Goal: Transaction & Acquisition: Purchase product/service

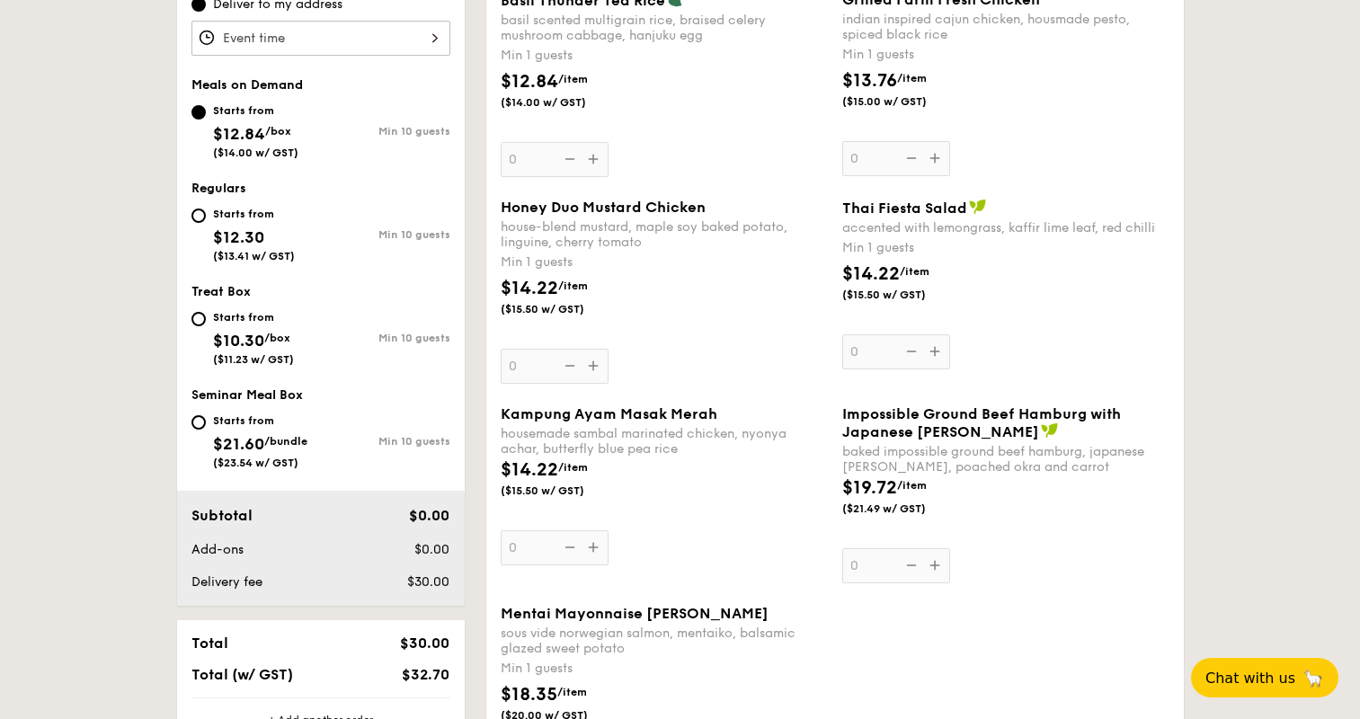
scroll to position [630, 0]
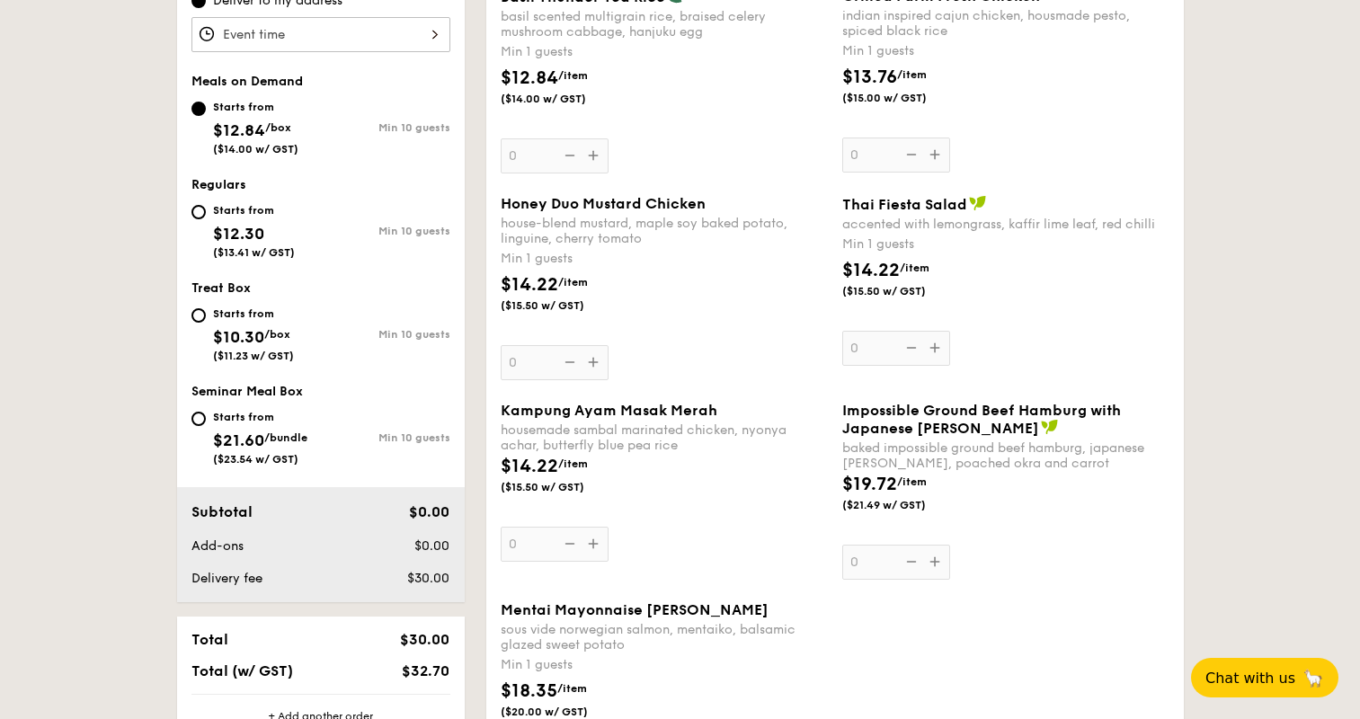
click at [270, 107] on div "Starts from" at bounding box center [255, 107] width 85 height 14
click at [206, 107] on input "Starts from $12.84 /box ($14.00 w/ GST) Min 10 guests" at bounding box center [199, 109] width 14 height 14
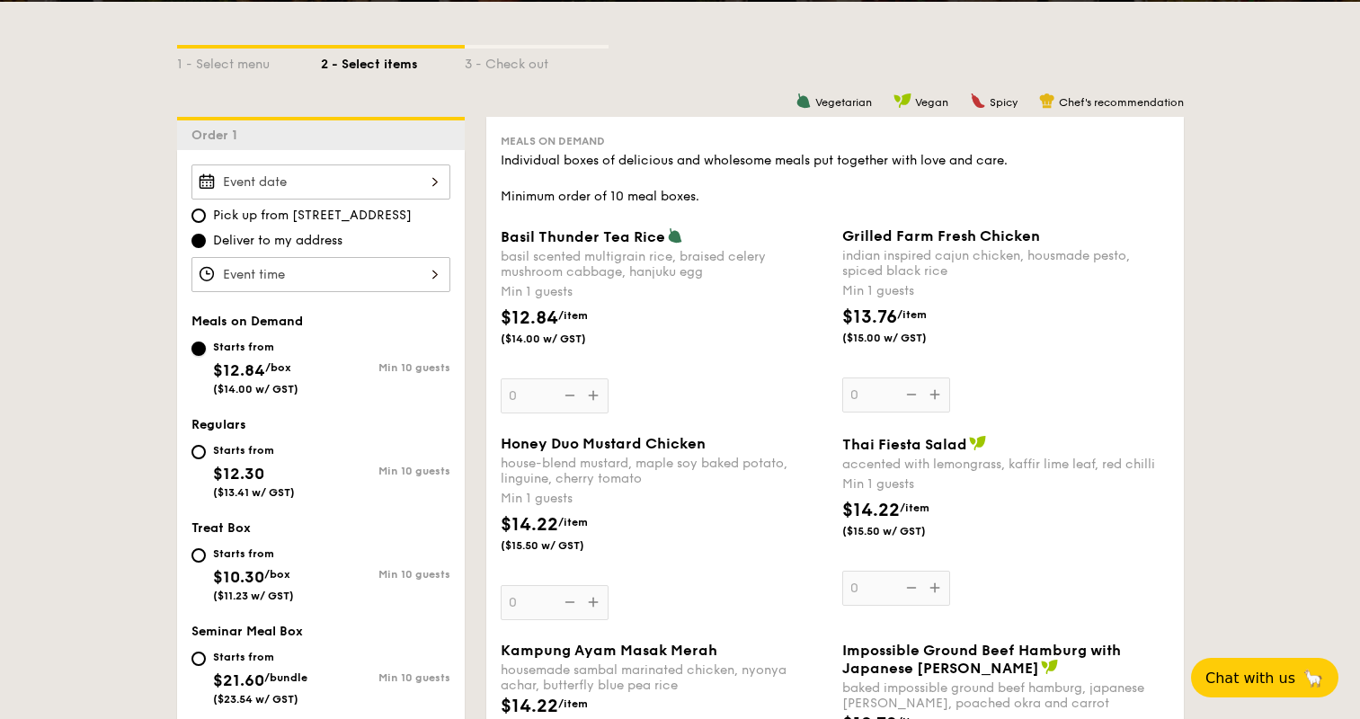
scroll to position [360, 0]
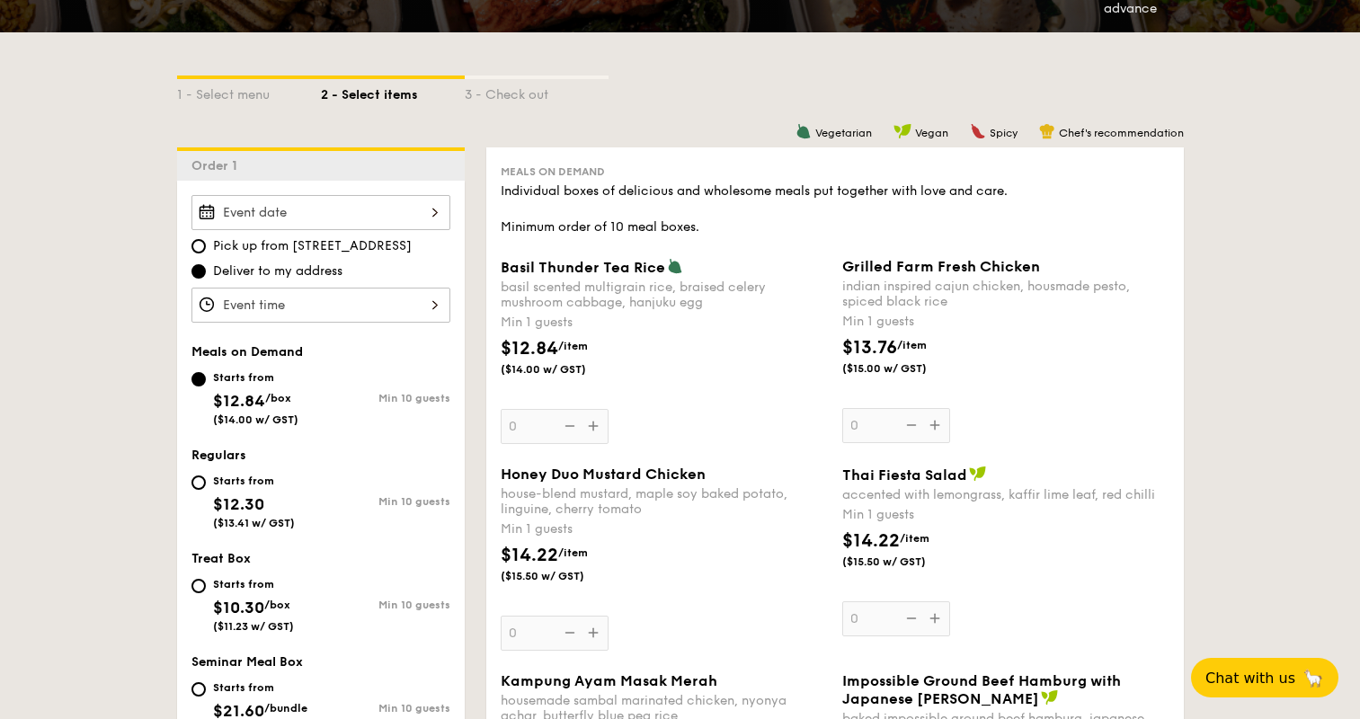
drag, startPoint x: 493, startPoint y: 169, endPoint x: 602, endPoint y: 176, distance: 109.9
click at [602, 176] on div "Meals on Demand Individual boxes of delicious and wholesome meals put together …" at bounding box center [835, 620] width 698 height 946
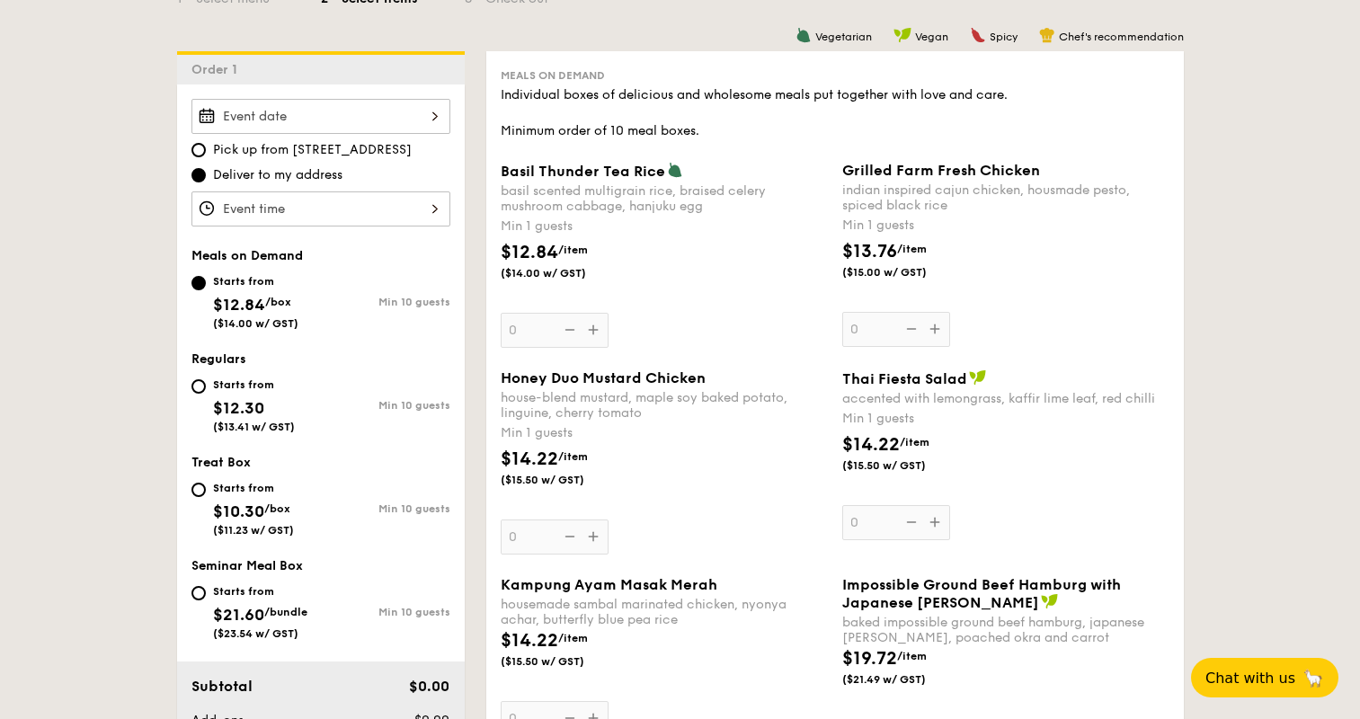
scroll to position [540, 0]
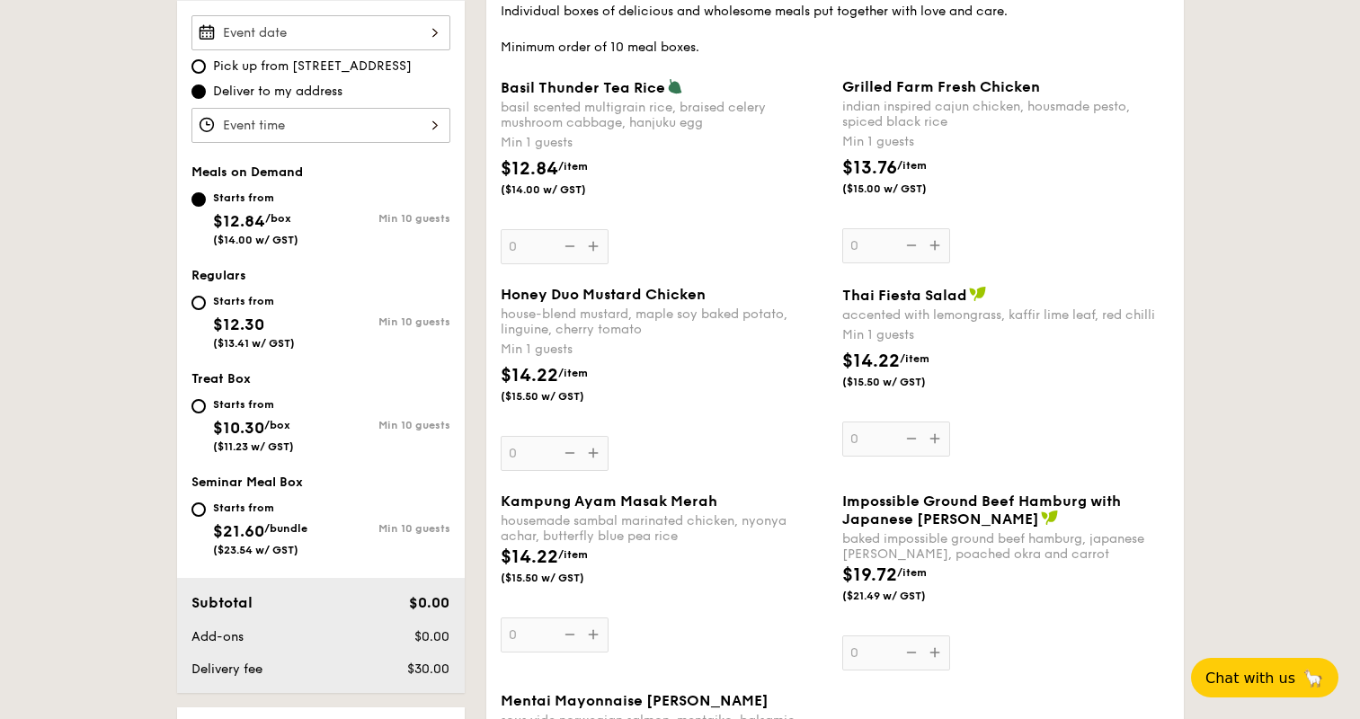
click at [239, 317] on span "$12.30" at bounding box center [238, 325] width 51 height 20
click at [206, 310] on input "Starts from $12.30 ($13.41 w/ GST) Min 10 guests" at bounding box center [199, 303] width 14 height 14
radio input "true"
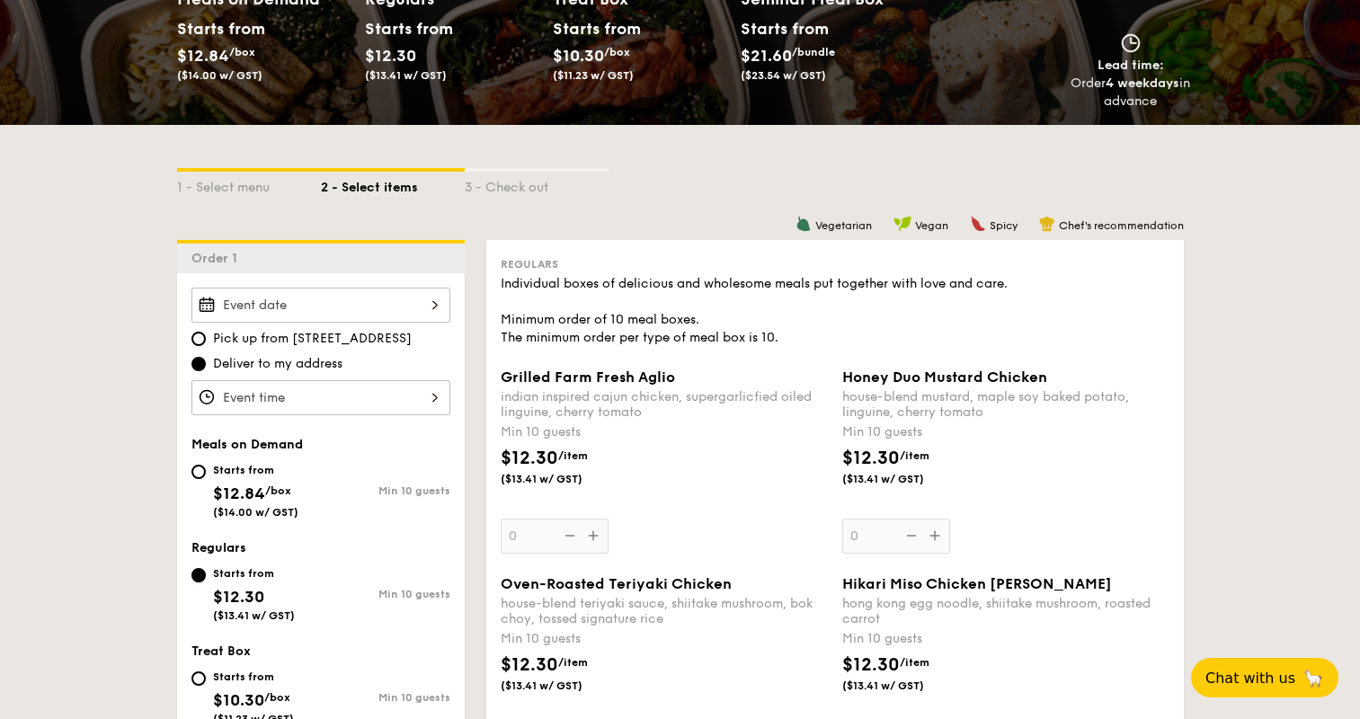
scroll to position [270, 0]
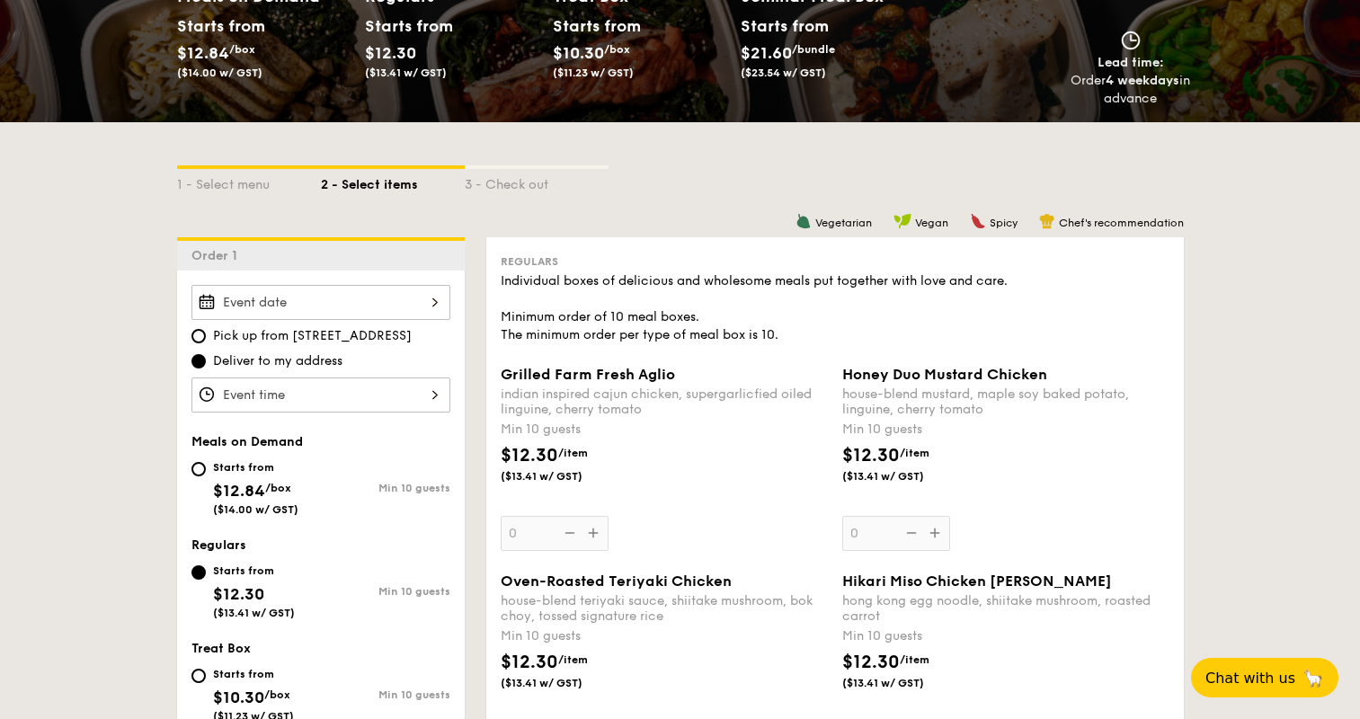
drag, startPoint x: 518, startPoint y: 281, endPoint x: 990, endPoint y: 277, distance: 472.1
click at [990, 277] on div "Individual boxes of delicious and wholesome meals put together with love and ca…" at bounding box center [835, 308] width 669 height 72
drag, startPoint x: 569, startPoint y: 316, endPoint x: 669, endPoint y: 345, distance: 104.1
click at [230, 468] on div "Starts from" at bounding box center [255, 467] width 85 height 14
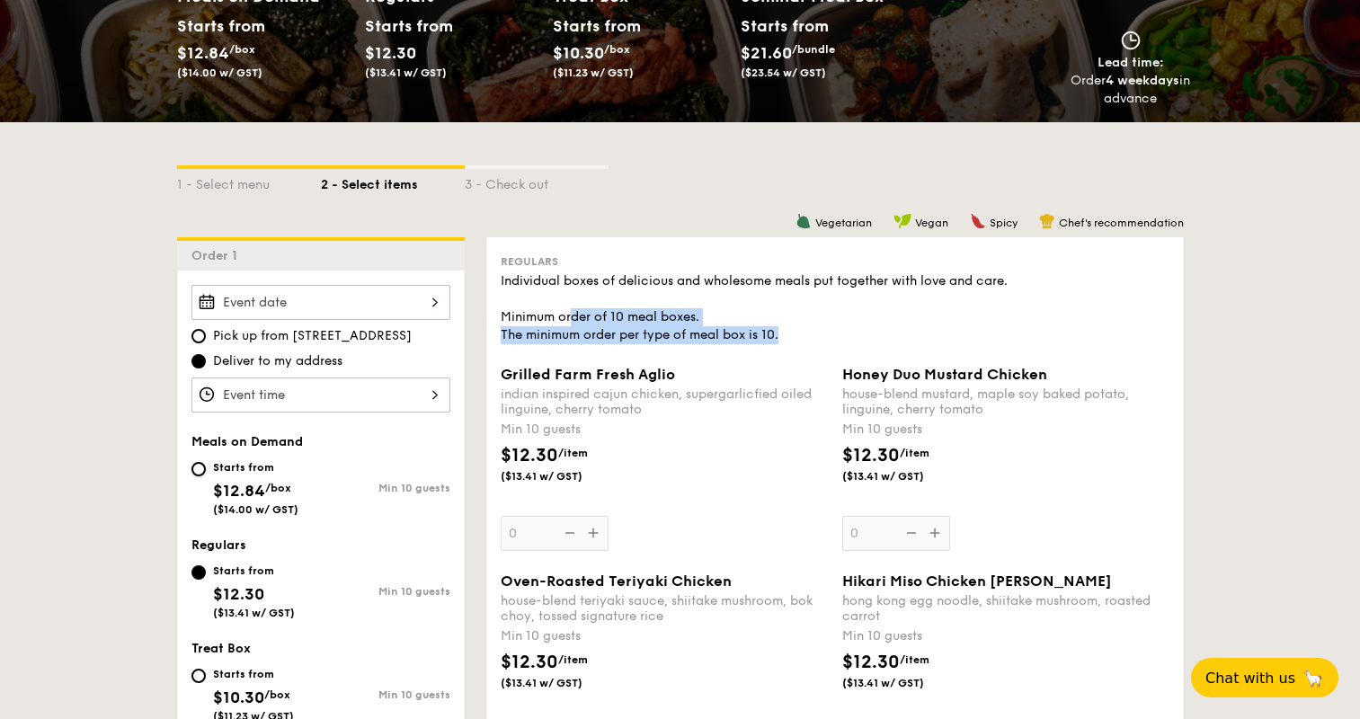
click at [206, 468] on input "Starts from $12.84 /box ($14.00 w/ GST) Min 10 guests" at bounding box center [199, 469] width 14 height 14
radio input "true"
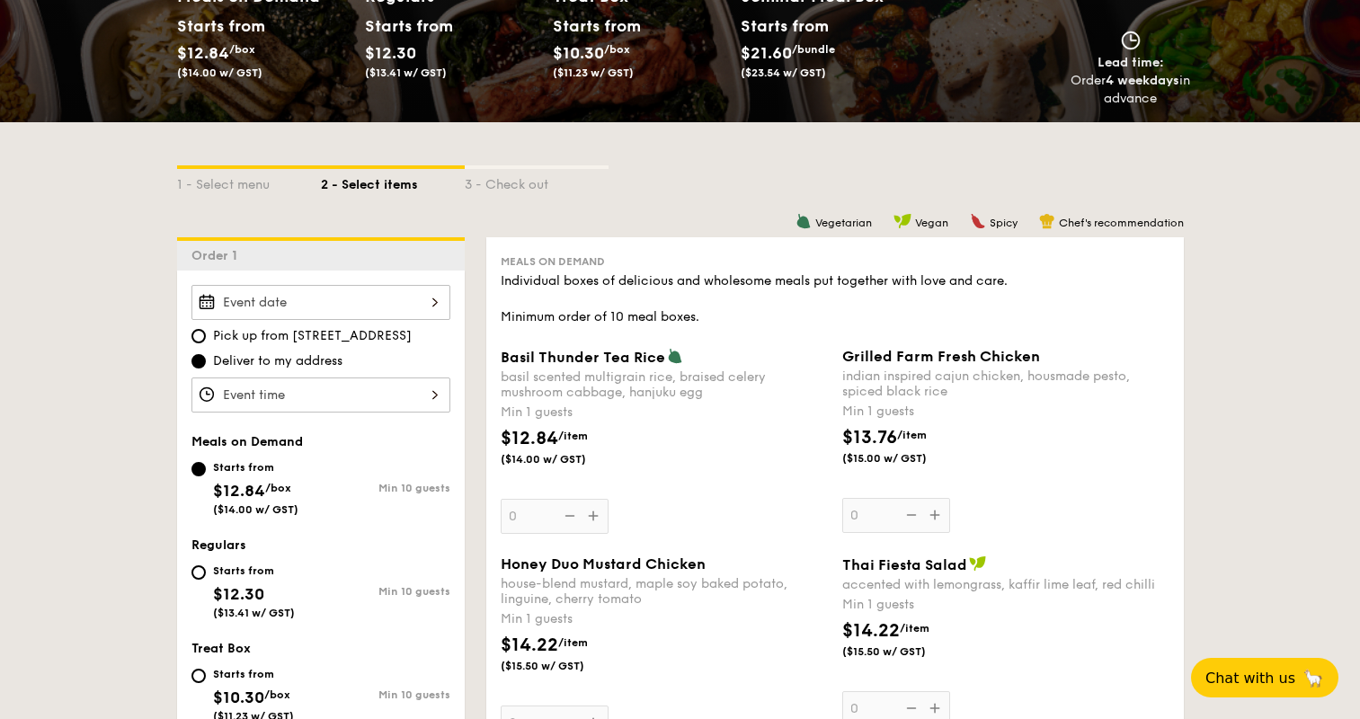
click at [235, 589] on span "$12.30" at bounding box center [238, 594] width 51 height 20
click at [206, 580] on input "Starts from $12.30 ($13.41 w/ GST) Min 10 guests" at bounding box center [199, 573] width 14 height 14
radio input "true"
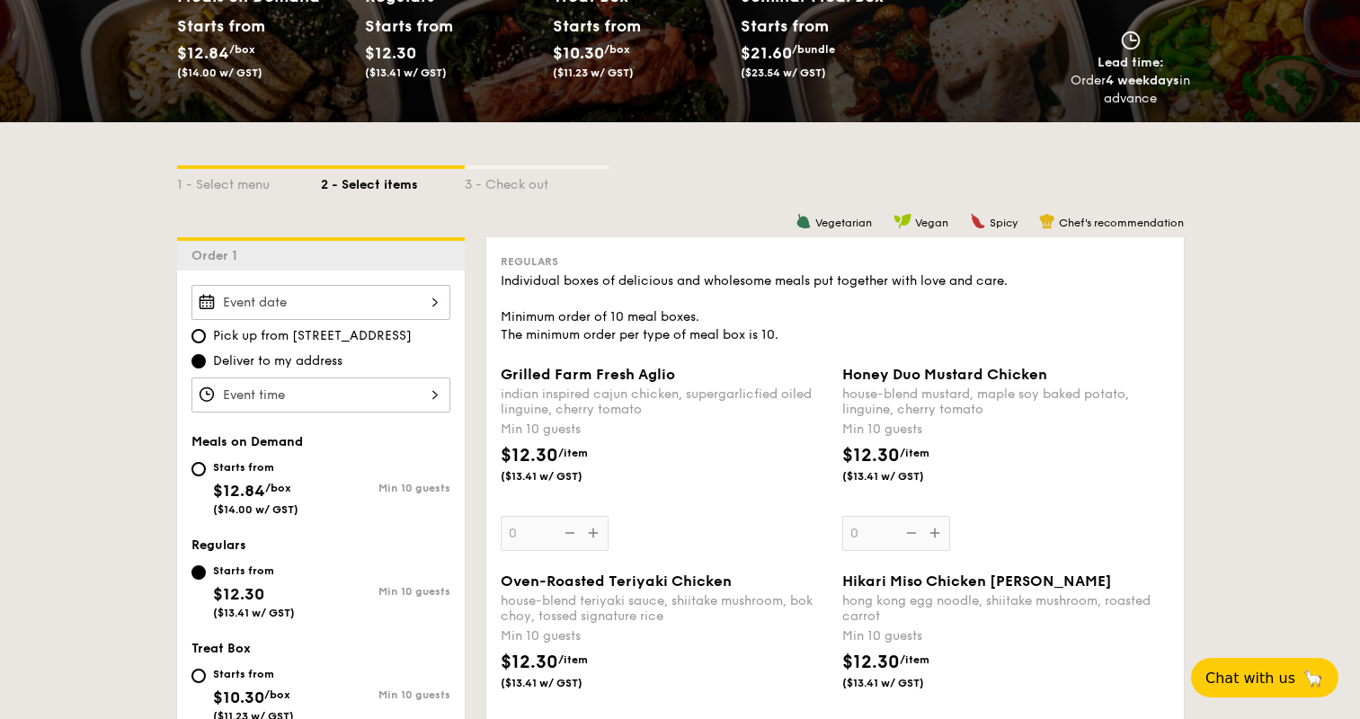
click at [237, 579] on div "Starts from $12.30 ($13.41 w/ GST)" at bounding box center [254, 589] width 82 height 59
click at [206, 579] on input "Starts from $12.30 ($13.41 w/ GST) Min 10 guests" at bounding box center [199, 573] width 14 height 14
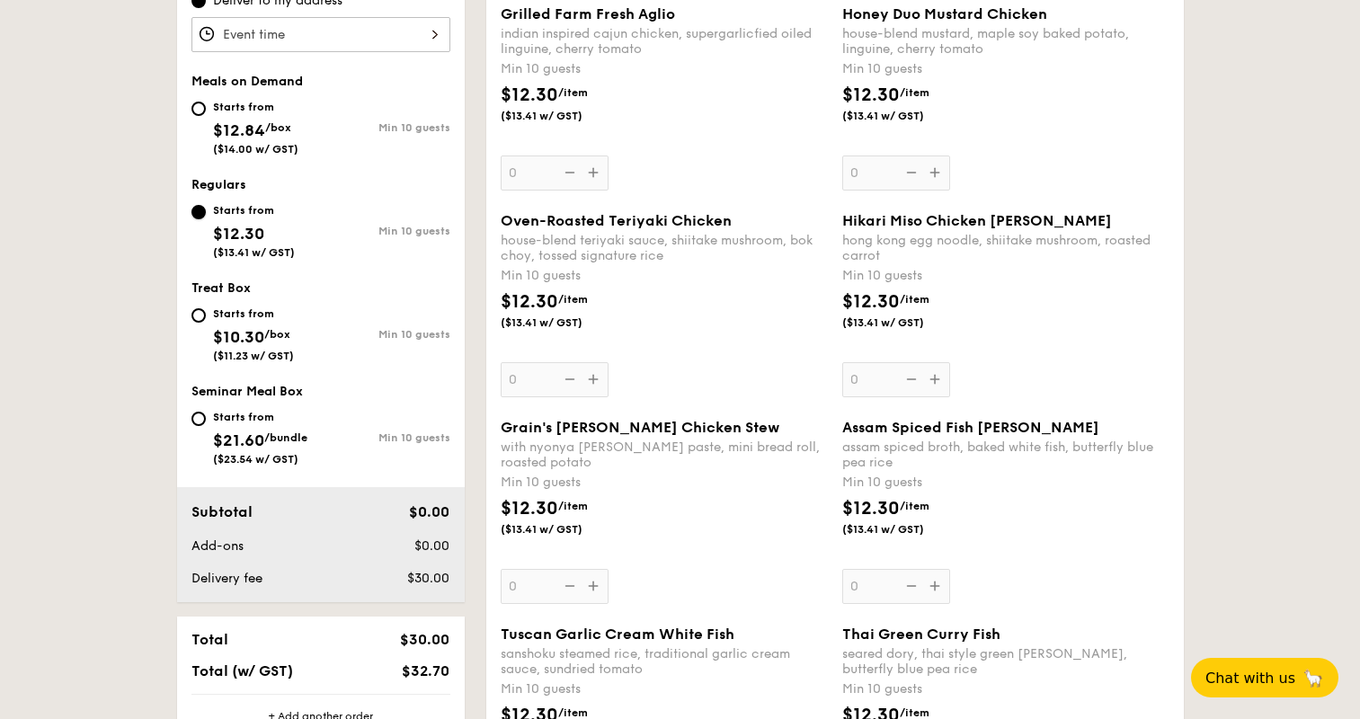
scroll to position [540, 0]
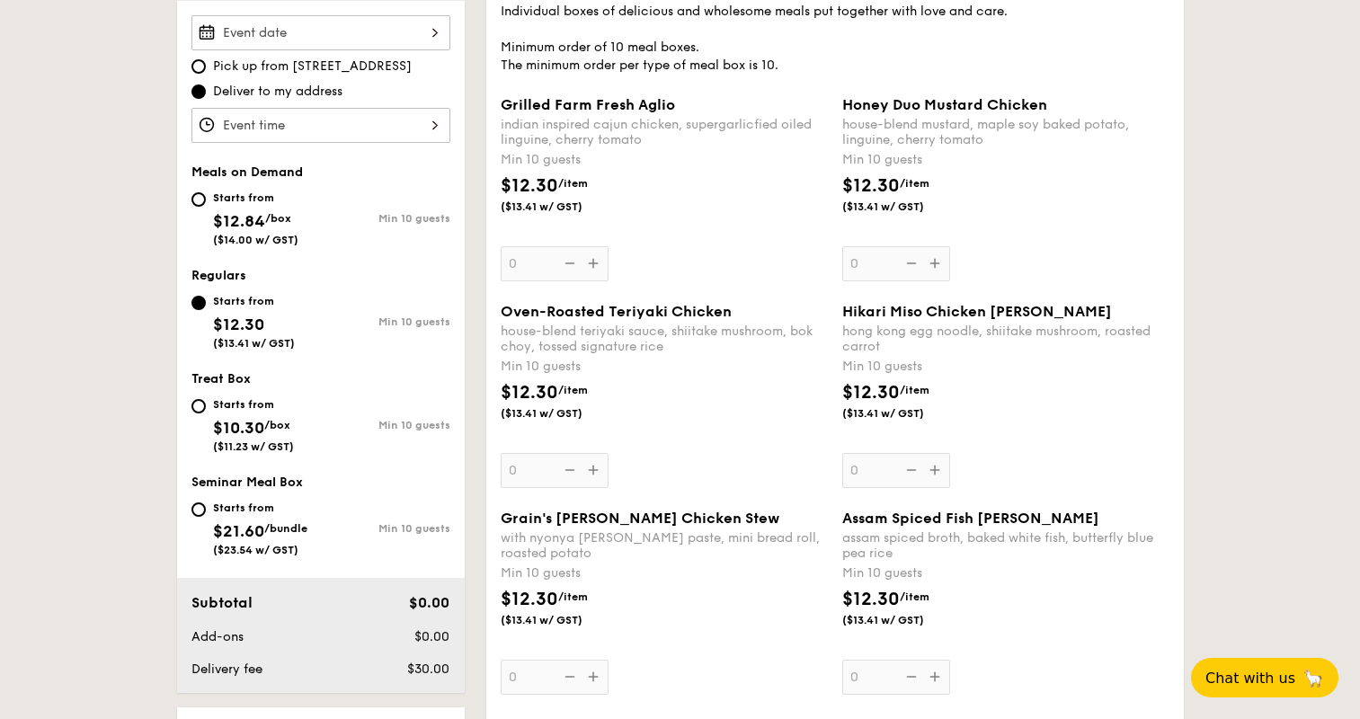
click at [215, 198] on div "Starts from" at bounding box center [255, 198] width 85 height 14
click at [206, 198] on input "Starts from $12.84 /box ($14.00 w/ GST) Min 10 guests" at bounding box center [199, 199] width 14 height 14
radio input "true"
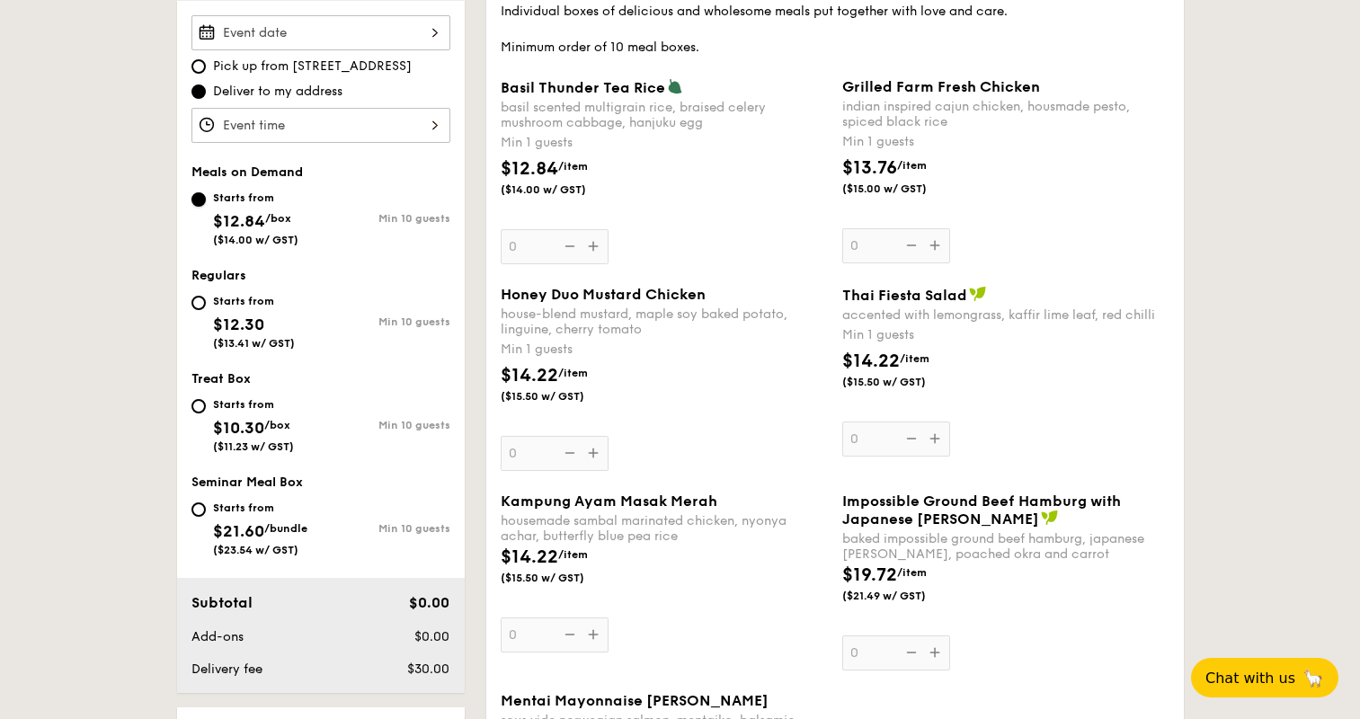
scroll to position [450, 0]
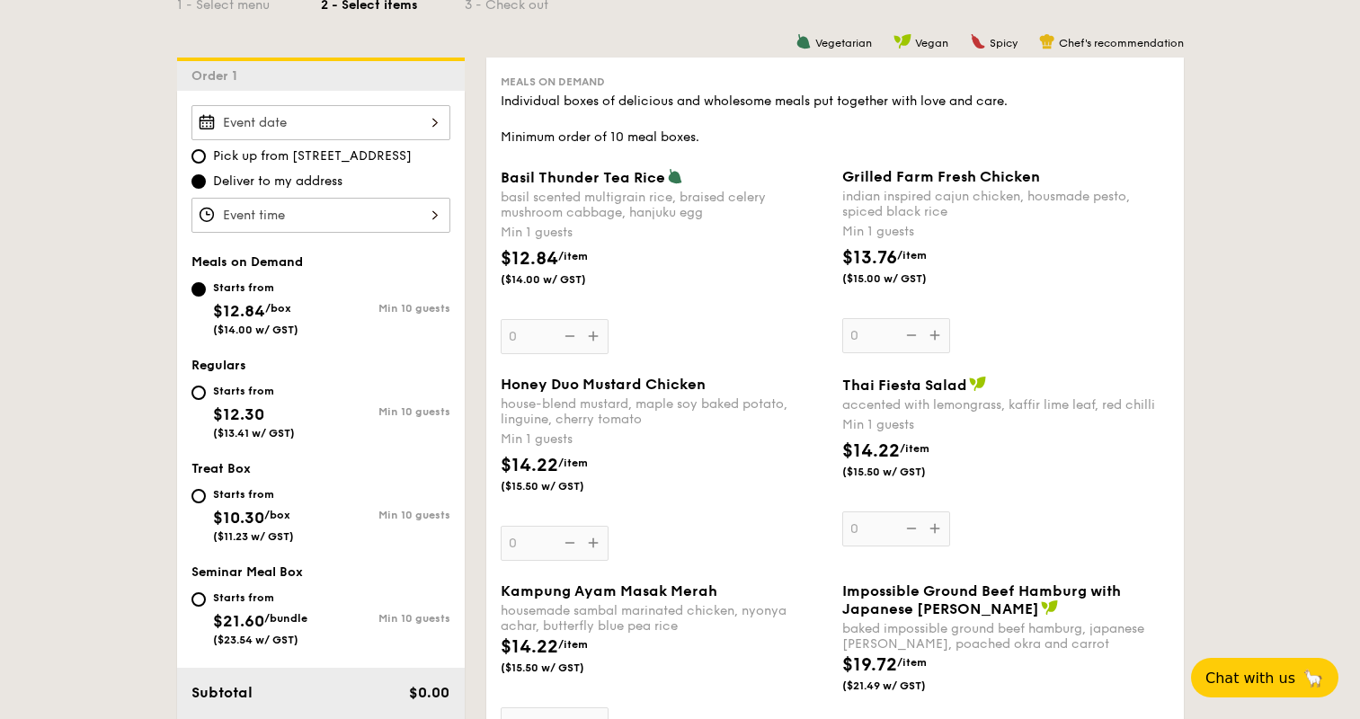
click at [223, 389] on div "Starts from" at bounding box center [254, 391] width 82 height 14
click at [206, 389] on input "Starts from $12.30 ($13.41 w/ GST) Min 10 guests" at bounding box center [199, 393] width 14 height 14
radio input "true"
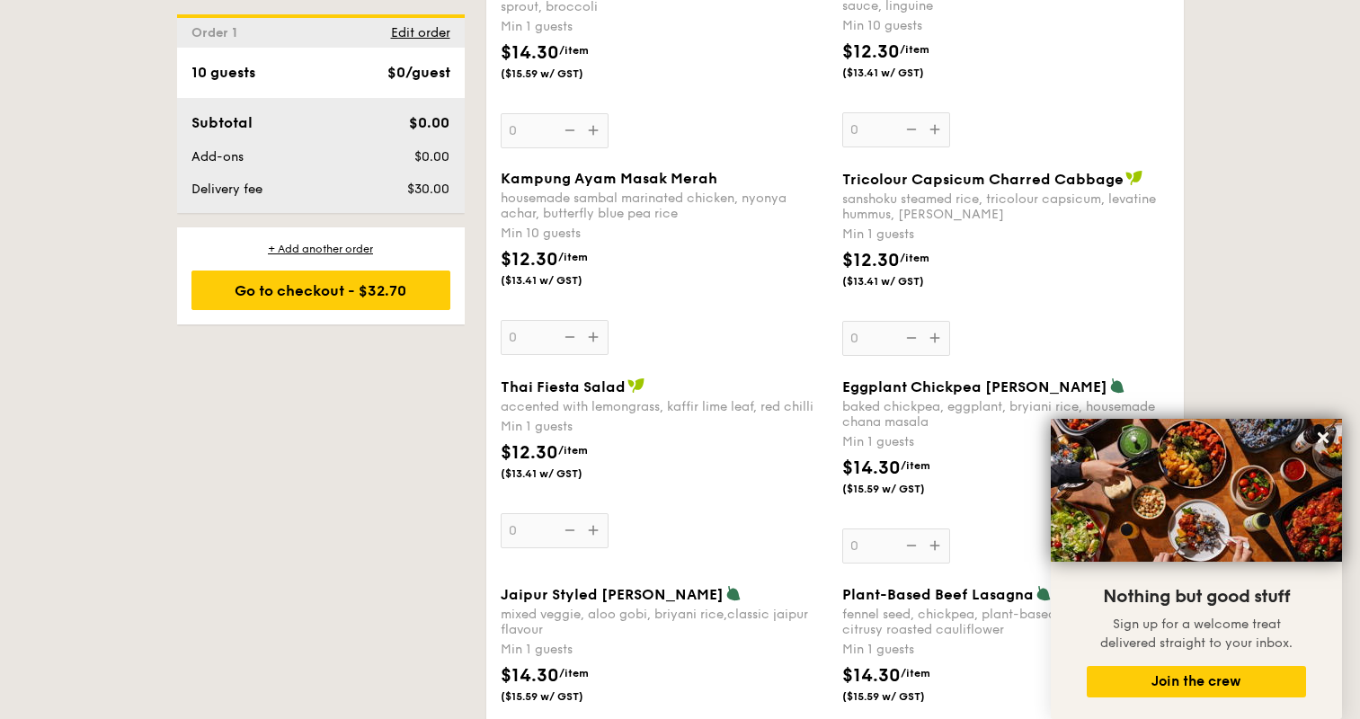
scroll to position [1530, 0]
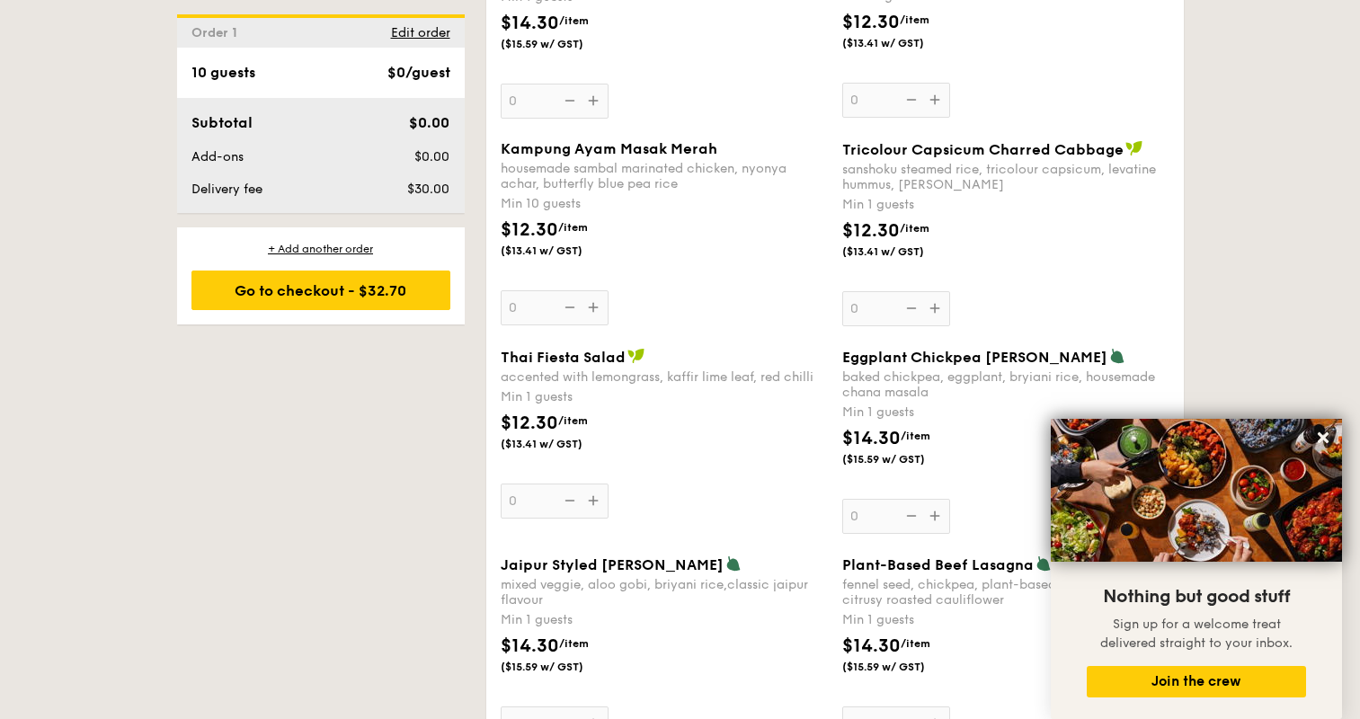
drag, startPoint x: 584, startPoint y: 163, endPoint x: 647, endPoint y: 184, distance: 65.7
click at [649, 184] on div "housemade sambal marinated chicken, nyonya achar, butterfly blue pea rice" at bounding box center [664, 176] width 327 height 31
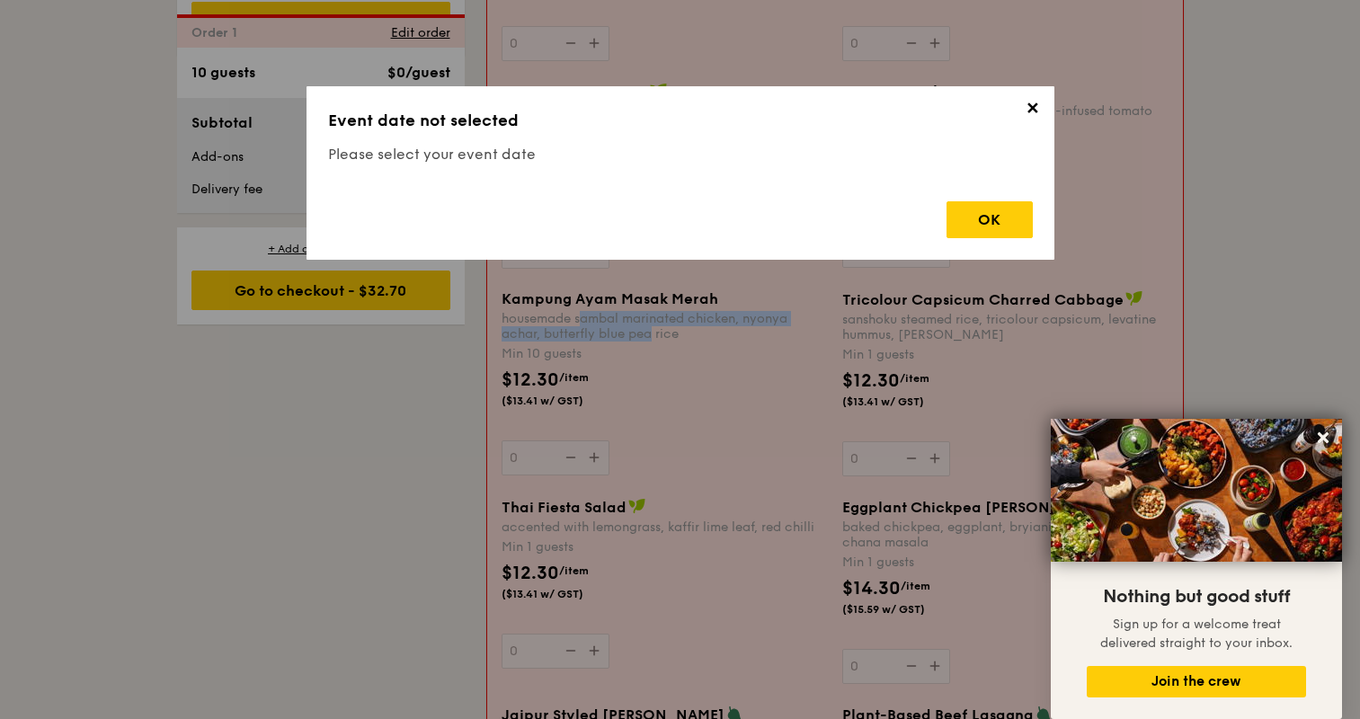
click at [651, 184] on div "✕ Event date not selected Please select your event date OK" at bounding box center [681, 173] width 748 height 174
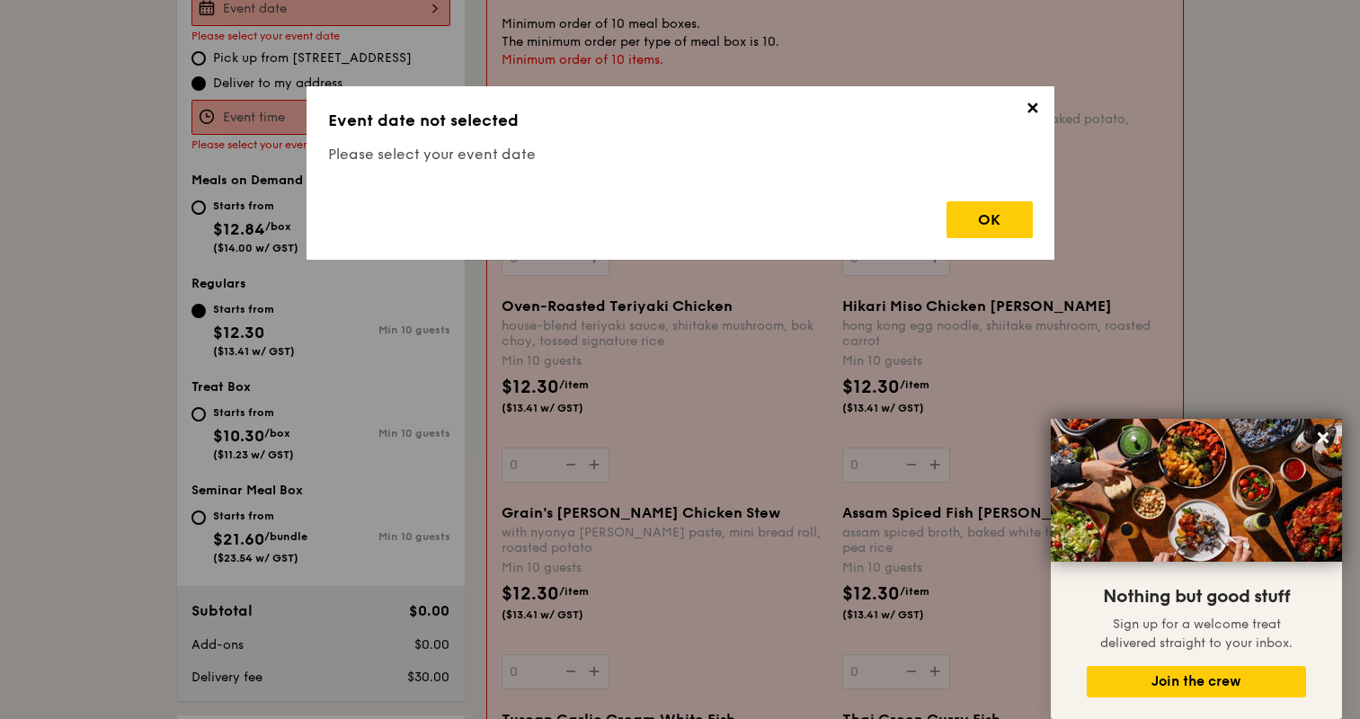
scroll to position [480, 0]
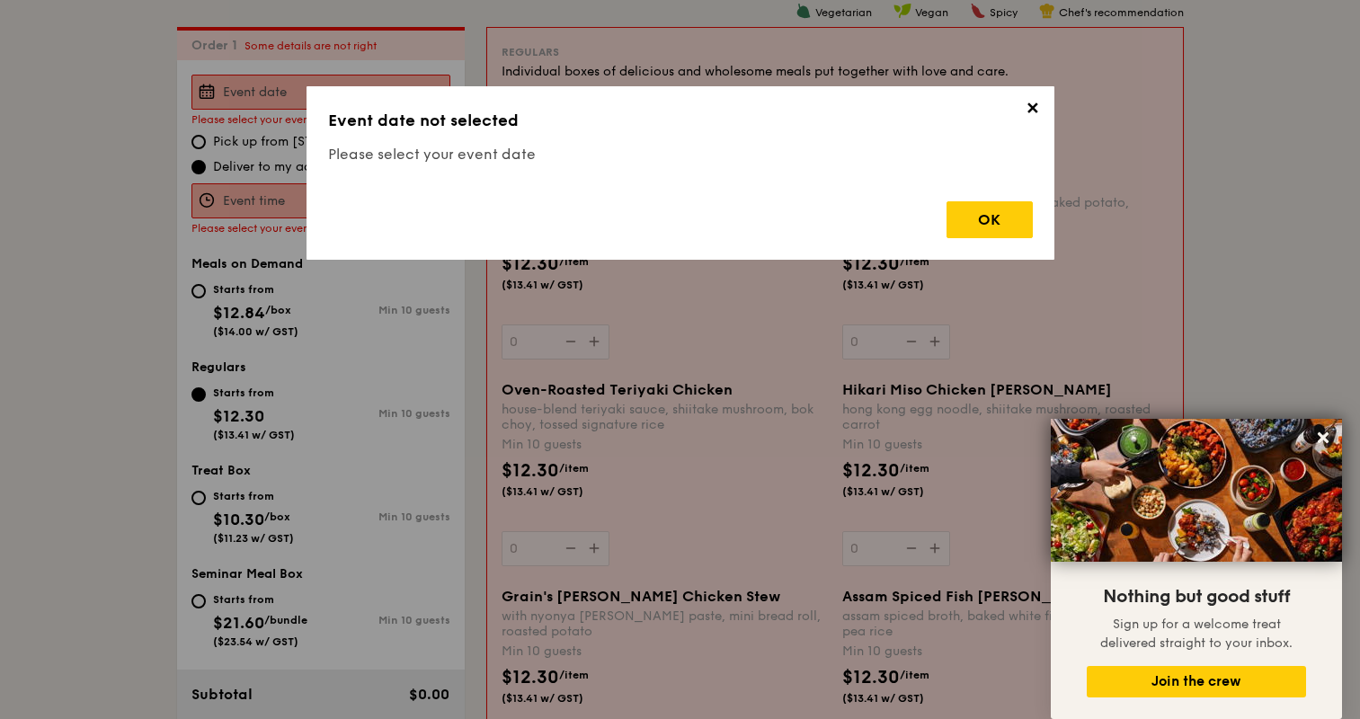
click at [1037, 126] on div "✕ Event date not selected Please select your event date OK" at bounding box center [681, 173] width 748 height 174
click at [1039, 117] on span "✕" at bounding box center [1033, 111] width 25 height 25
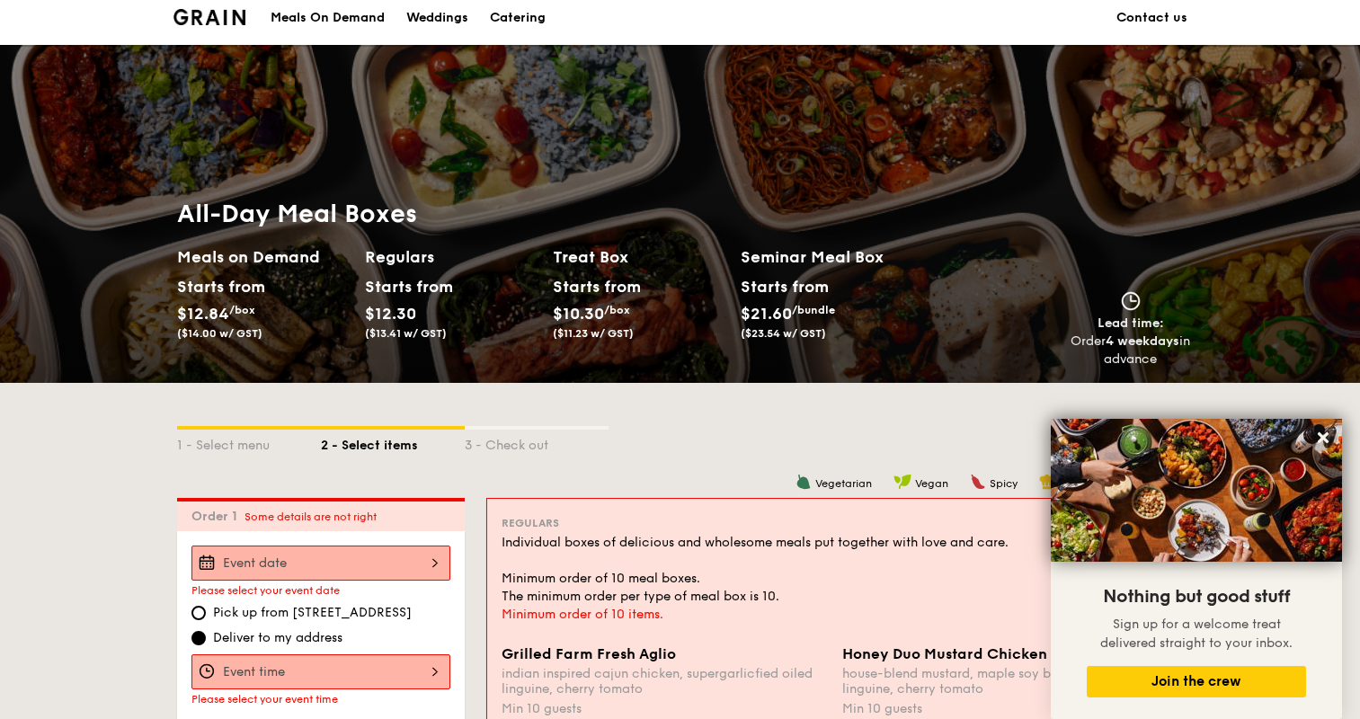
scroll to position [0, 0]
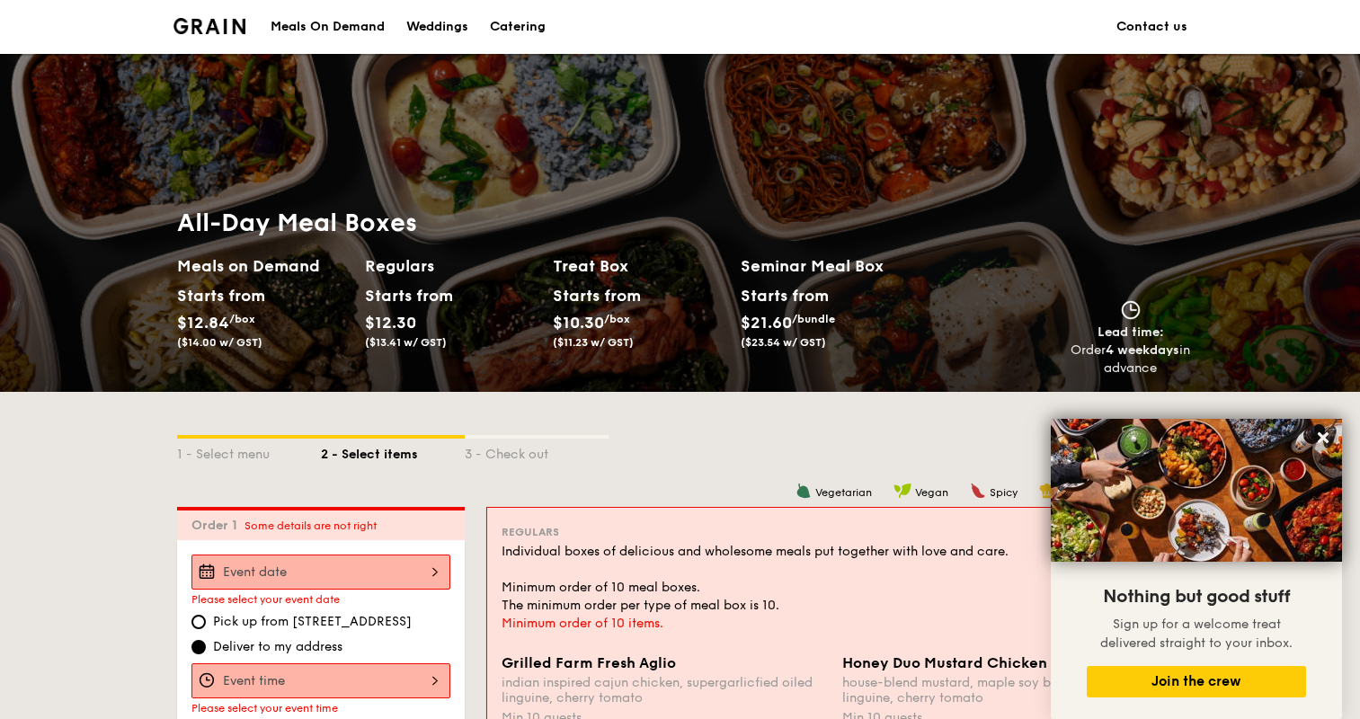
click at [349, 31] on div "Meals On Demand" at bounding box center [328, 27] width 114 height 54
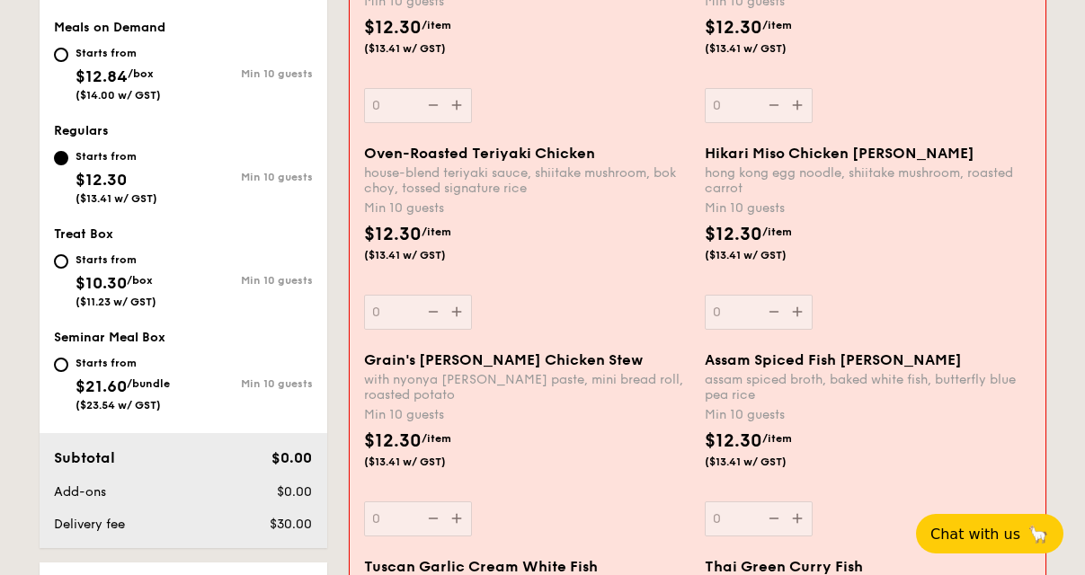
scroll to position [723, 0]
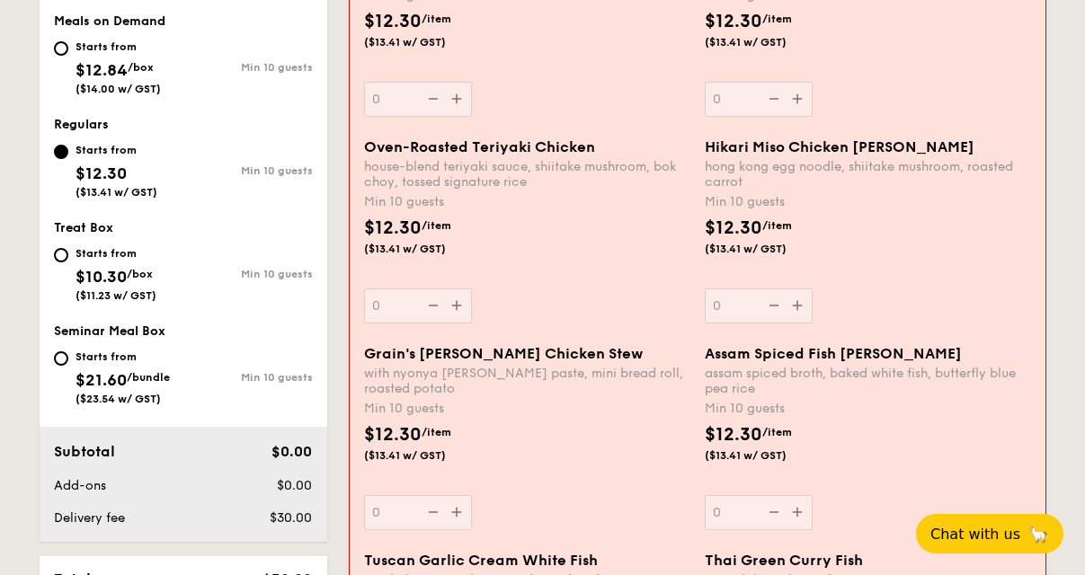
click at [100, 40] on div "Starts from $12.84 /box ($14.00 w/ GST)" at bounding box center [118, 65] width 85 height 59
click at [68, 41] on input "Starts from $12.84 /box ($14.00 w/ GST) Min 10 guests" at bounding box center [61, 48] width 14 height 14
radio input "true"
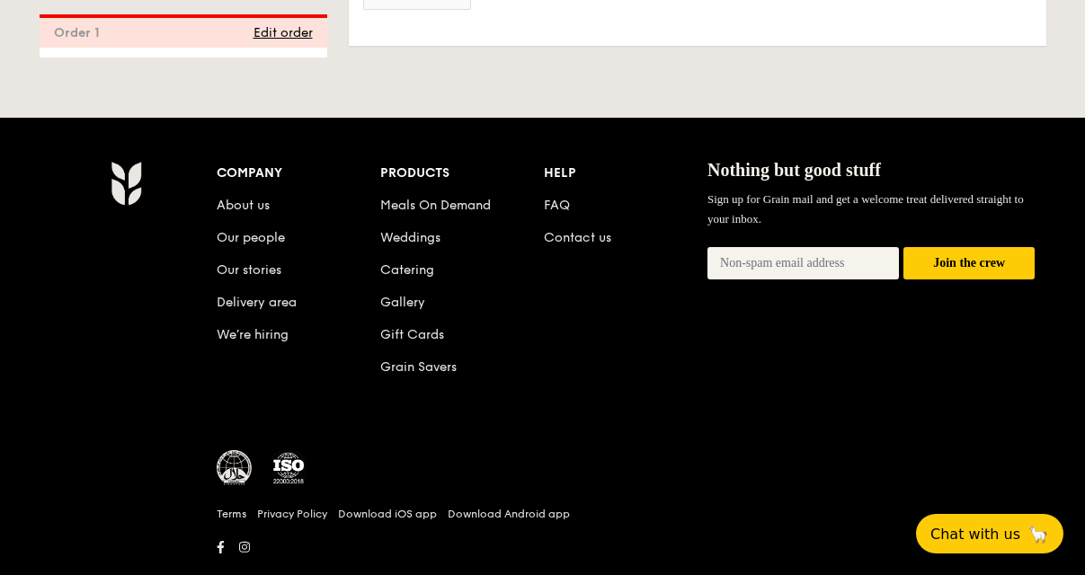
scroll to position [3964, 0]
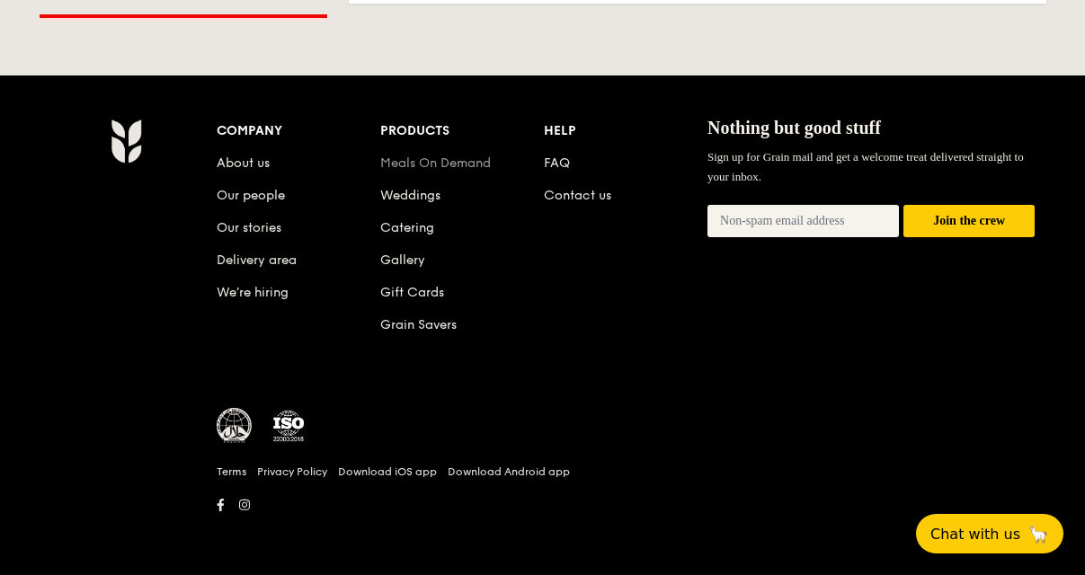
click at [410, 166] on link "Meals On Demand" at bounding box center [435, 163] width 111 height 15
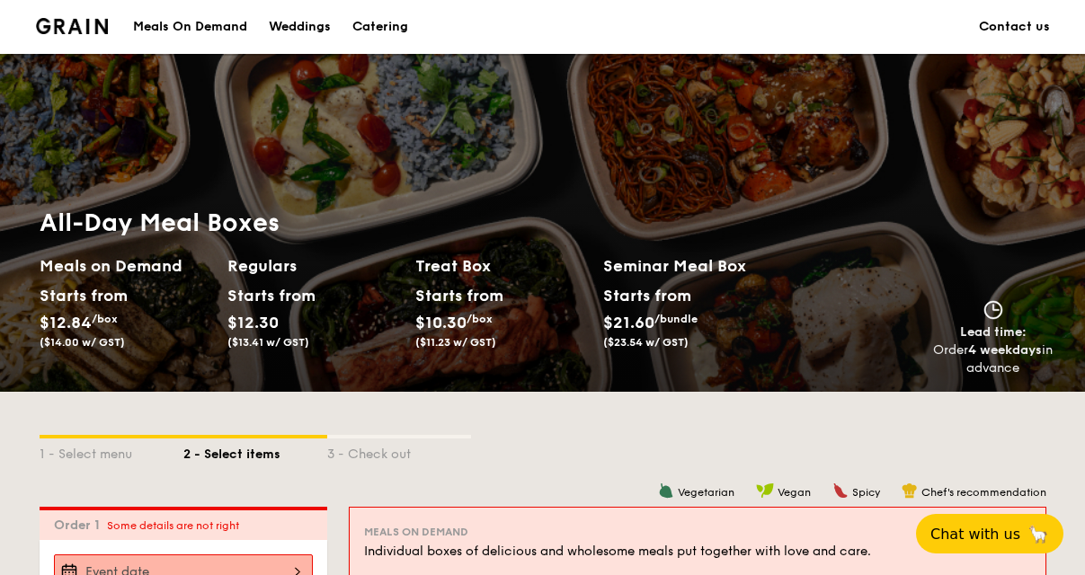
click at [90, 22] on img at bounding box center [72, 26] width 73 height 16
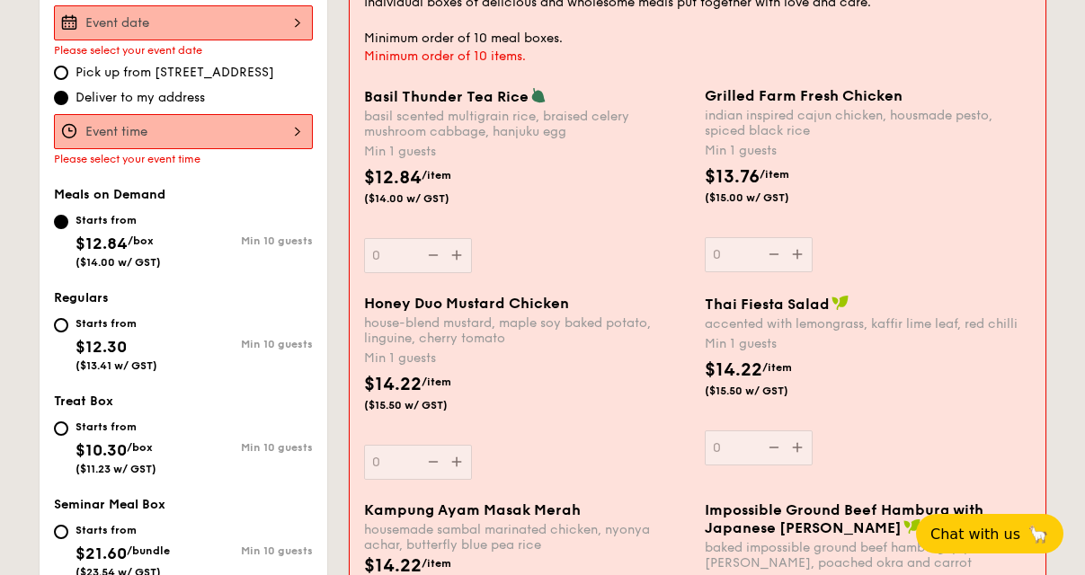
scroll to position [650, 0]
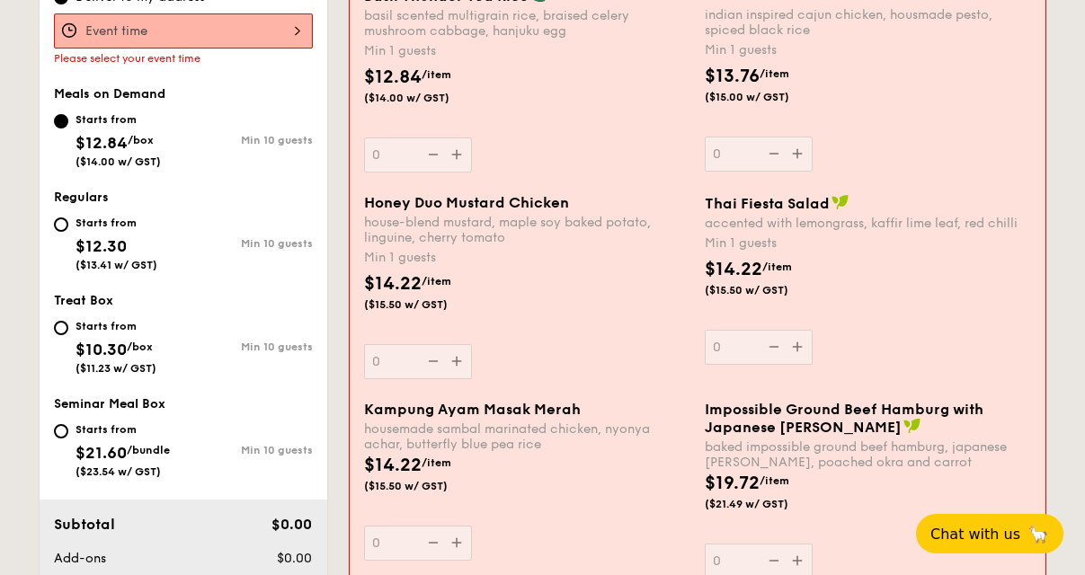
click at [118, 324] on div "Starts from" at bounding box center [116, 326] width 81 height 14
click at [68, 324] on input "Starts from $10.30 /box ($11.23 w/ GST) Min 10 guests" at bounding box center [61, 328] width 14 height 14
radio input "true"
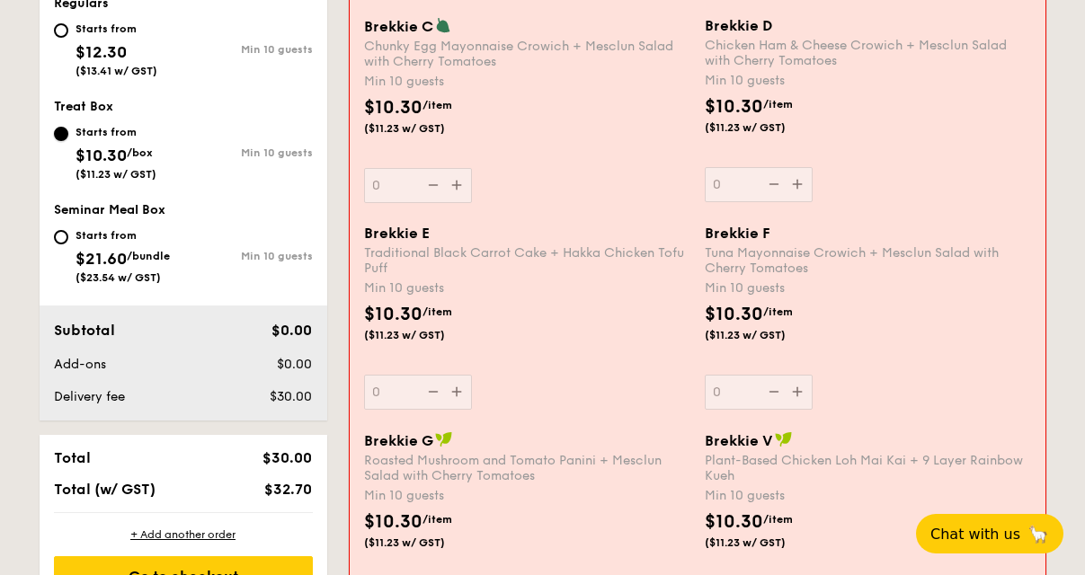
scroll to position [723, 0]
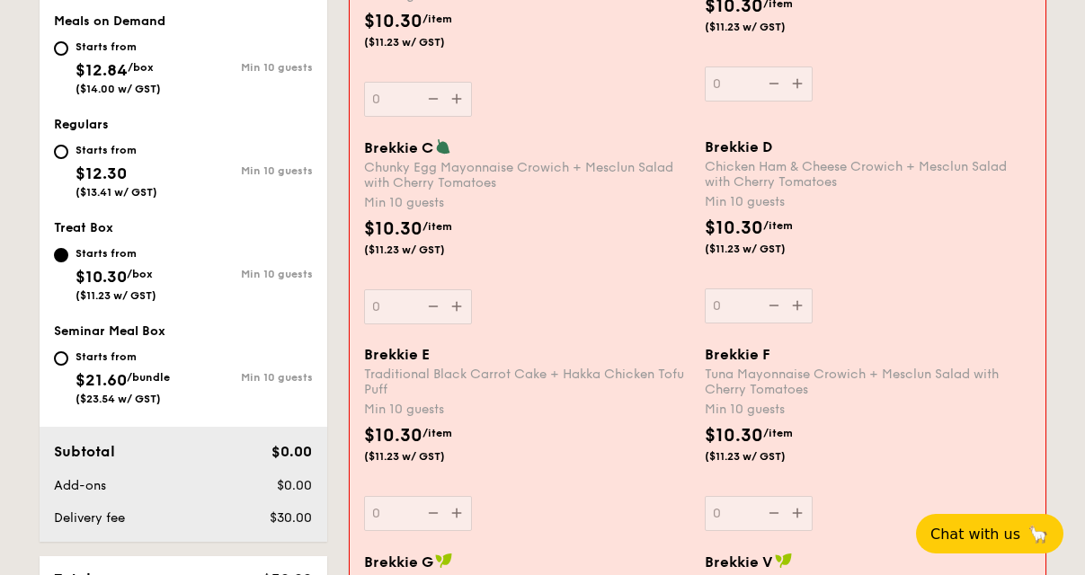
click at [100, 144] on div "Starts from" at bounding box center [117, 150] width 82 height 14
click at [68, 145] on input "Starts from $12.30 ($13.41 w/ GST) Min 10 guests" at bounding box center [61, 152] width 14 height 14
radio input "true"
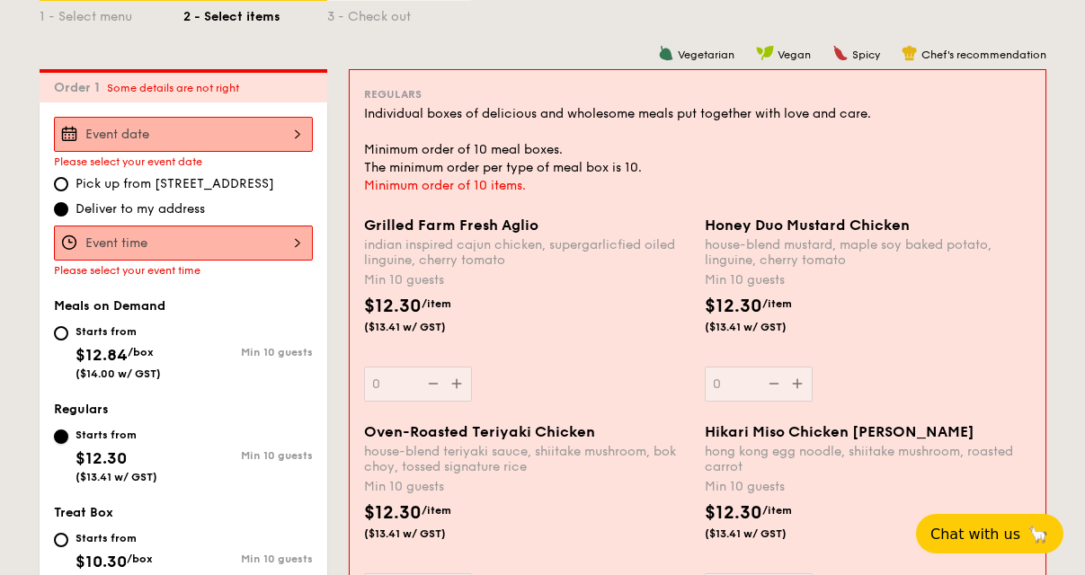
scroll to position [433, 0]
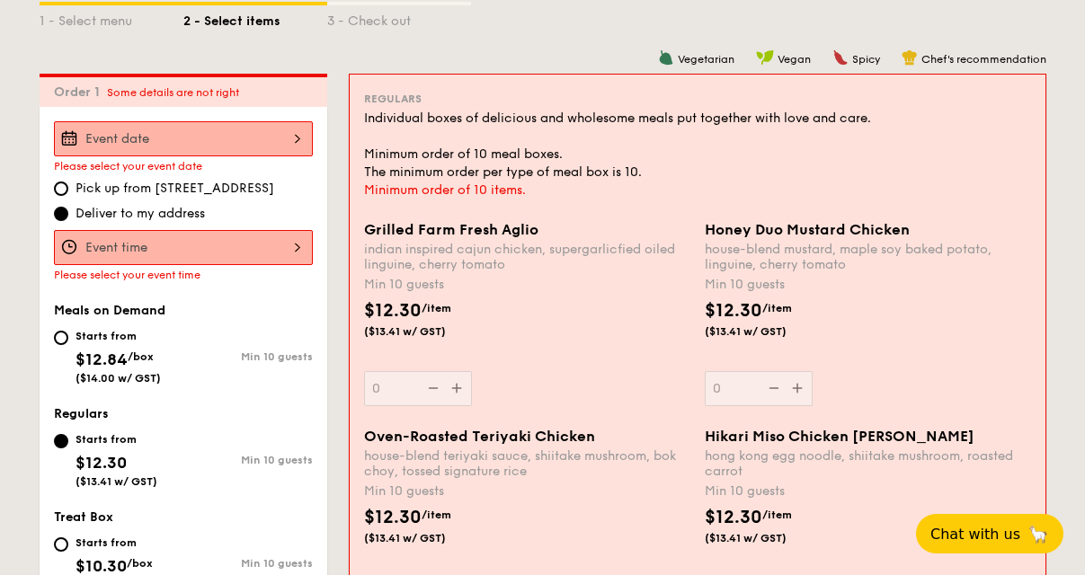
drag, startPoint x: 702, startPoint y: 233, endPoint x: 904, endPoint y: 221, distance: 201.8
click at [904, 221] on div "Honey Duo Mustard Chicken house-blend mustard, maple soy baked potato, linguine…" at bounding box center [868, 313] width 341 height 185
copy span "Honey Duo Mustard Chicken"
click at [260, 275] on div "Please select your event time" at bounding box center [183, 275] width 259 height 13
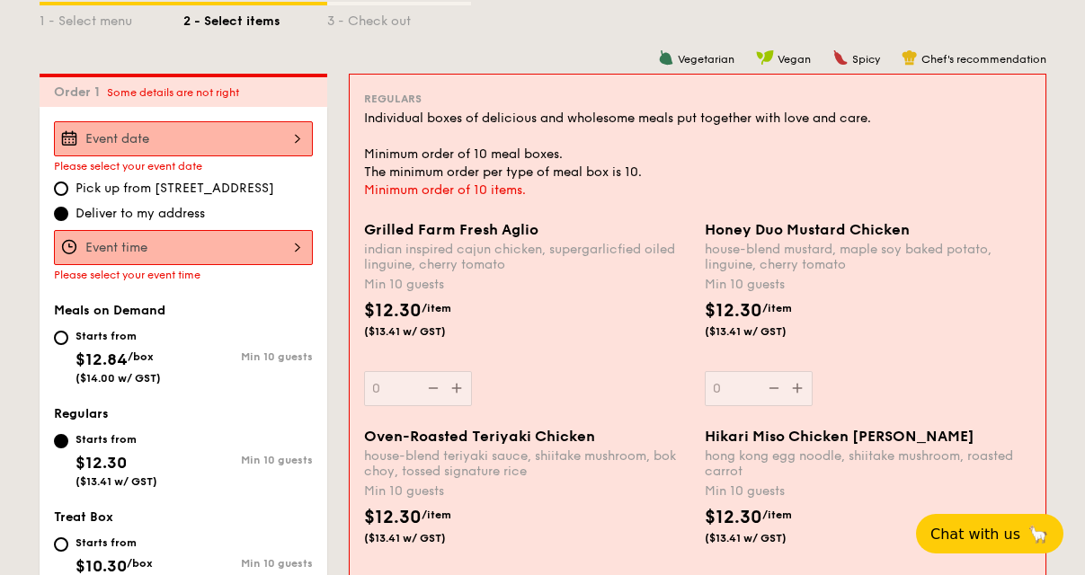
click at [263, 263] on input "Grilled Farm Fresh Aglio indian inspired cajun chicken, supergarlicfied oiled l…" at bounding box center [183, 247] width 259 height 35
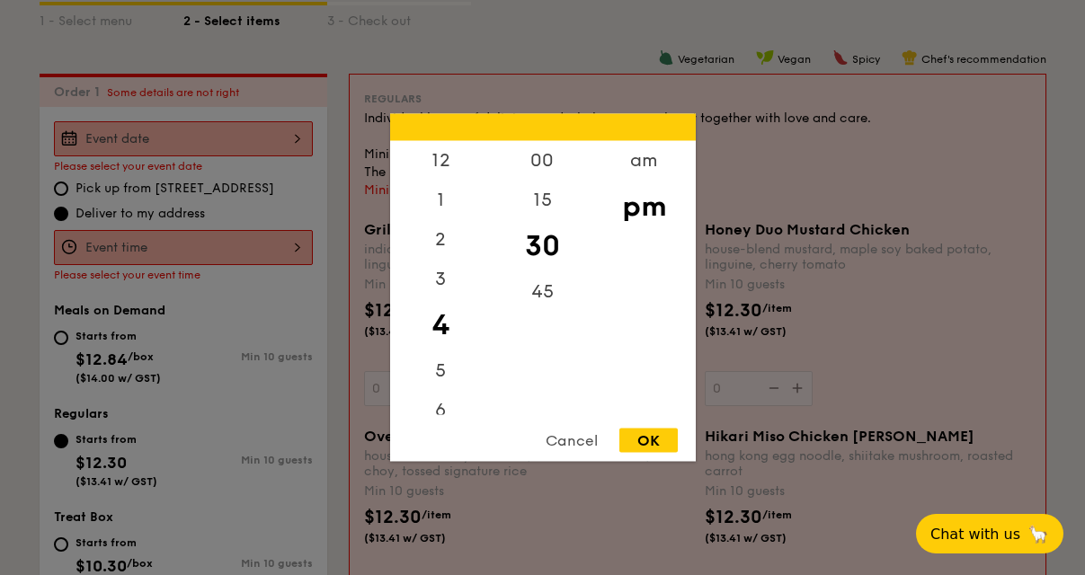
click at [295, 262] on div at bounding box center [542, 287] width 1085 height 575
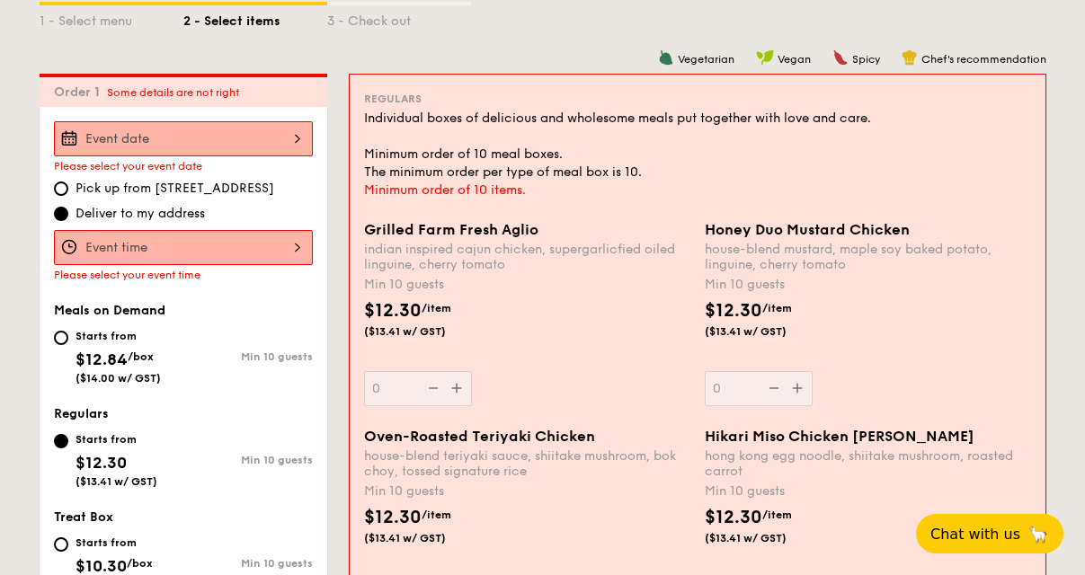
click at [277, 139] on input "Grilled Farm Fresh Aglio indian inspired cajun chicken, supergarlicfied oiled l…" at bounding box center [183, 138] width 259 height 35
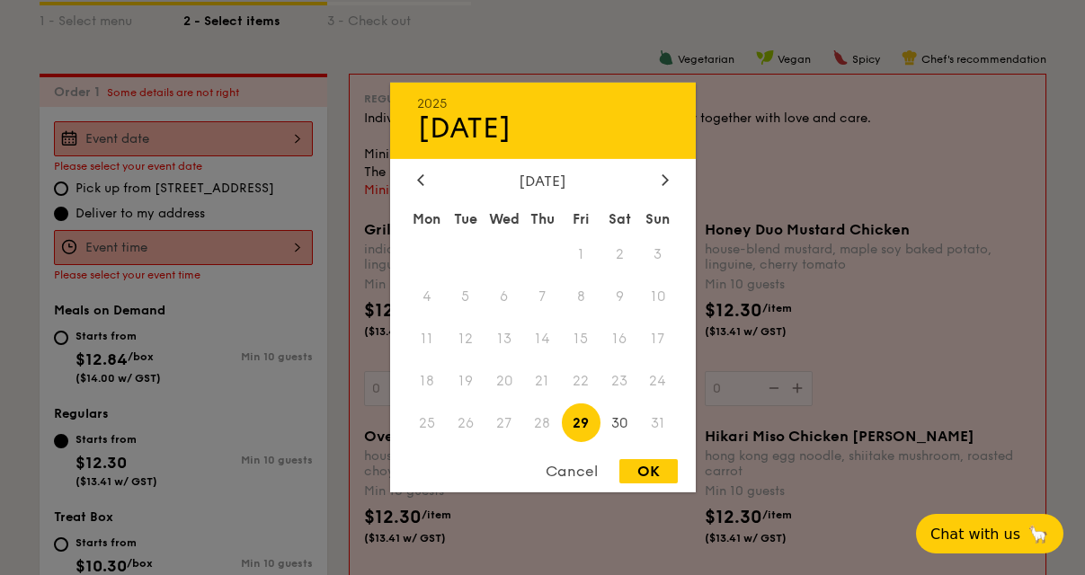
click at [664, 196] on div "August 2025 Mon Tue Wed Thu Fri Sat Sun 1 2 3 4 5 6 7 8 9 10 11 12 13 14 15 16 …" at bounding box center [543, 309] width 306 height 273
click at [653, 173] on div "August 2025" at bounding box center [543, 181] width 252 height 17
click at [665, 186] on div at bounding box center [665, 181] width 16 height 17
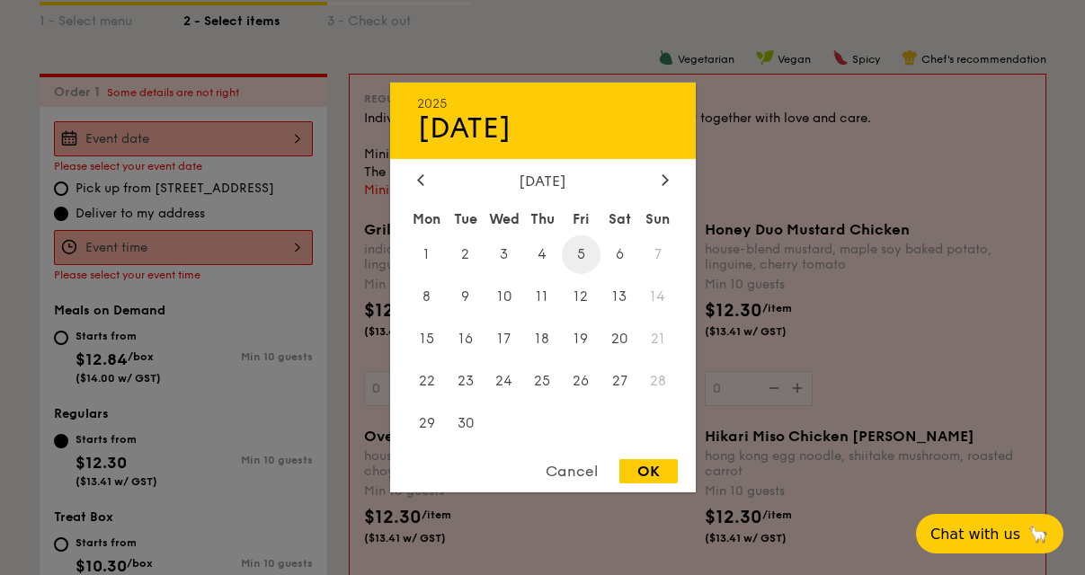
click at [587, 266] on span "5" at bounding box center [581, 255] width 39 height 39
click at [642, 487] on div "Cancel OK" at bounding box center [543, 475] width 306 height 33
drag, startPoint x: 644, startPoint y: 481, endPoint x: 650, endPoint y: 473, distance: 10.3
click at [650, 472] on div "OK" at bounding box center [649, 471] width 58 height 24
type input "Sep 05, 2025"
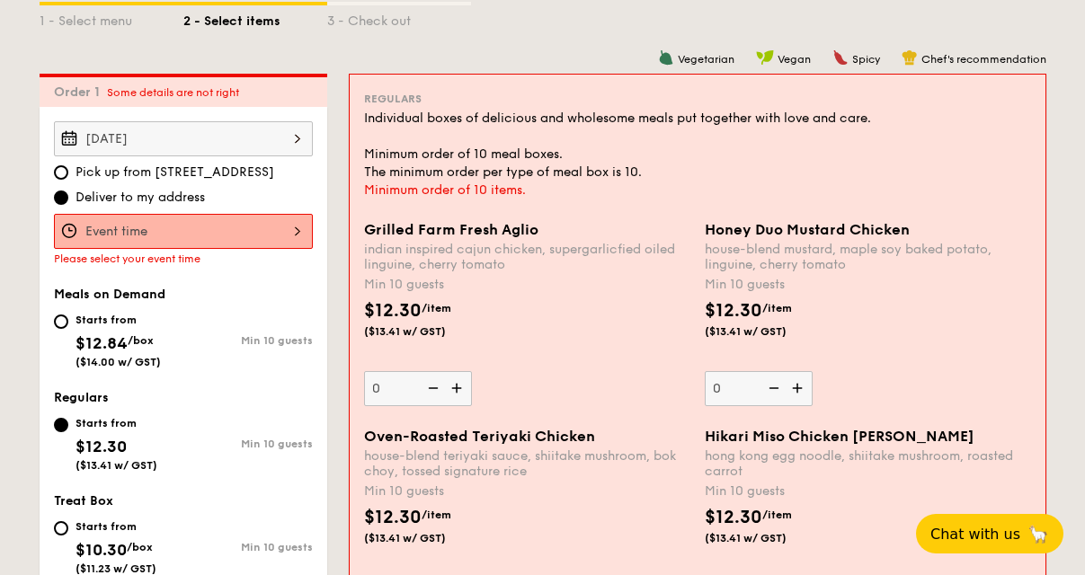
click at [254, 231] on input "Grilled Farm Fresh Aglio indian inspired cajun chicken, supergarlicfied oiled l…" at bounding box center [183, 231] width 259 height 35
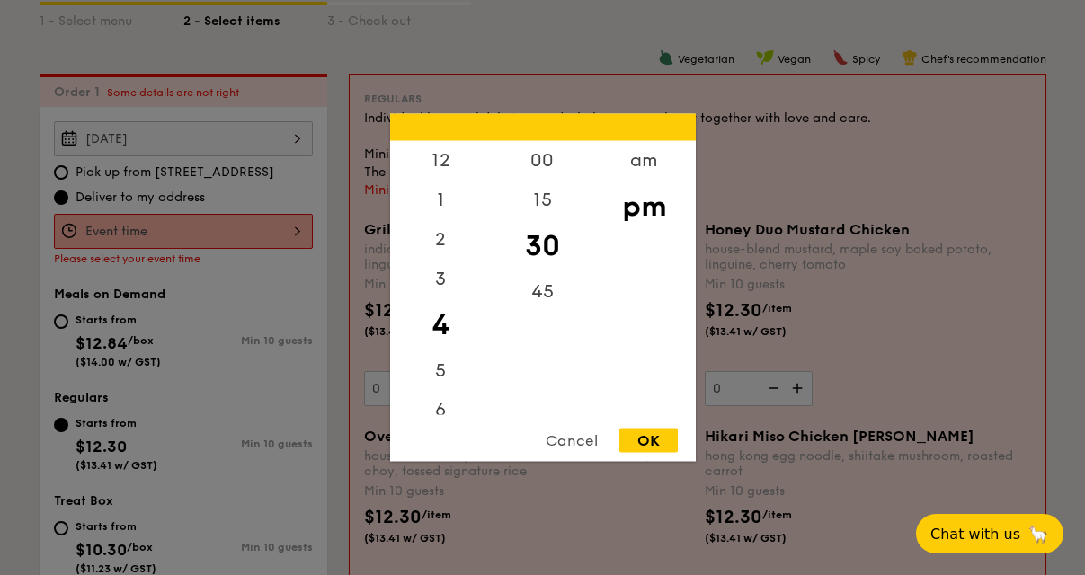
click at [282, 230] on div at bounding box center [542, 287] width 1085 height 575
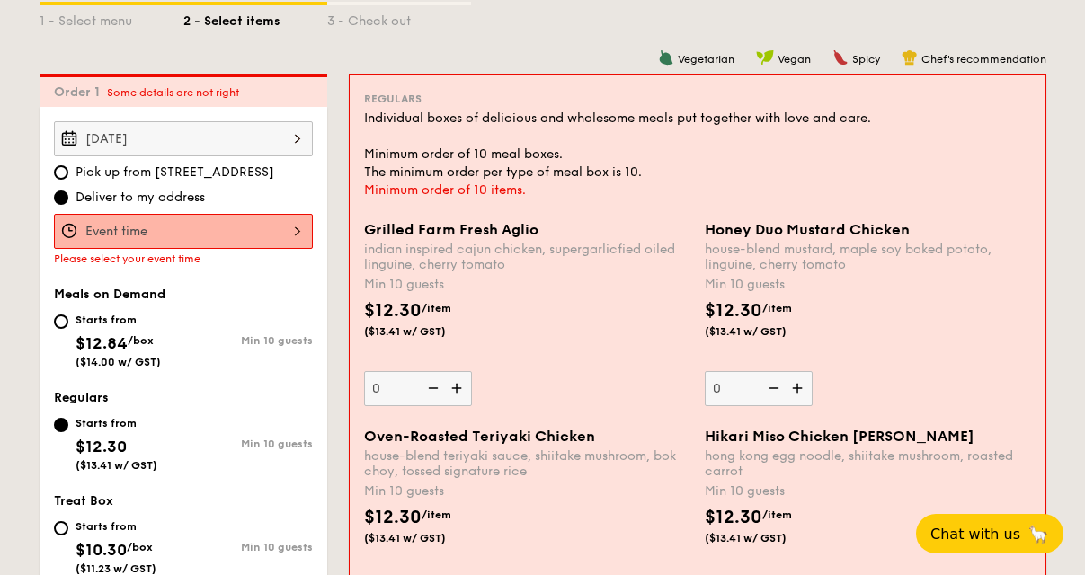
click at [297, 219] on input "Grilled Farm Fresh Aglio indian inspired cajun chicken, supergarlicfied oiled l…" at bounding box center [183, 231] width 259 height 35
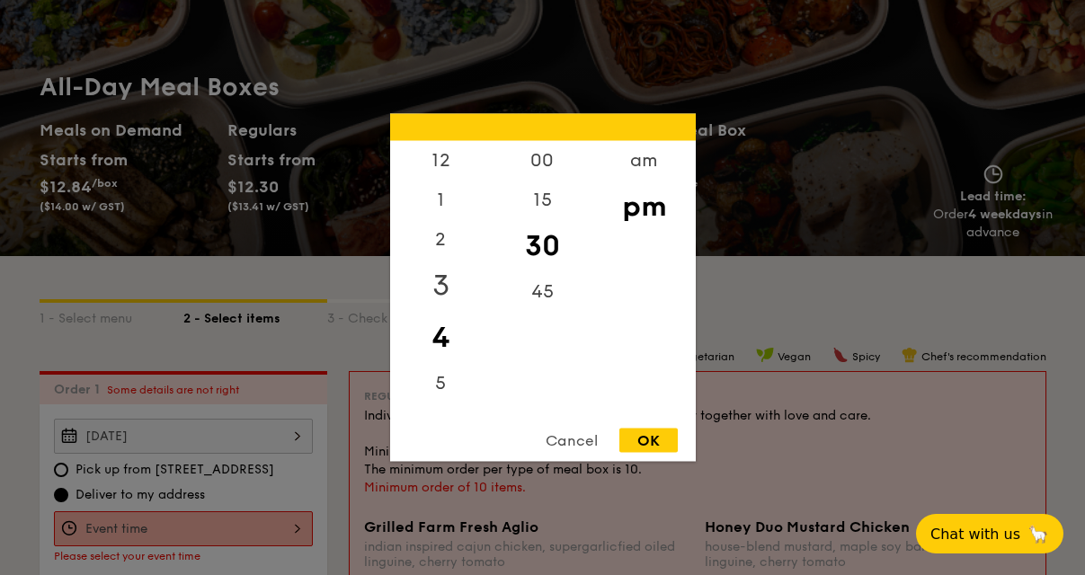
scroll to position [0, 0]
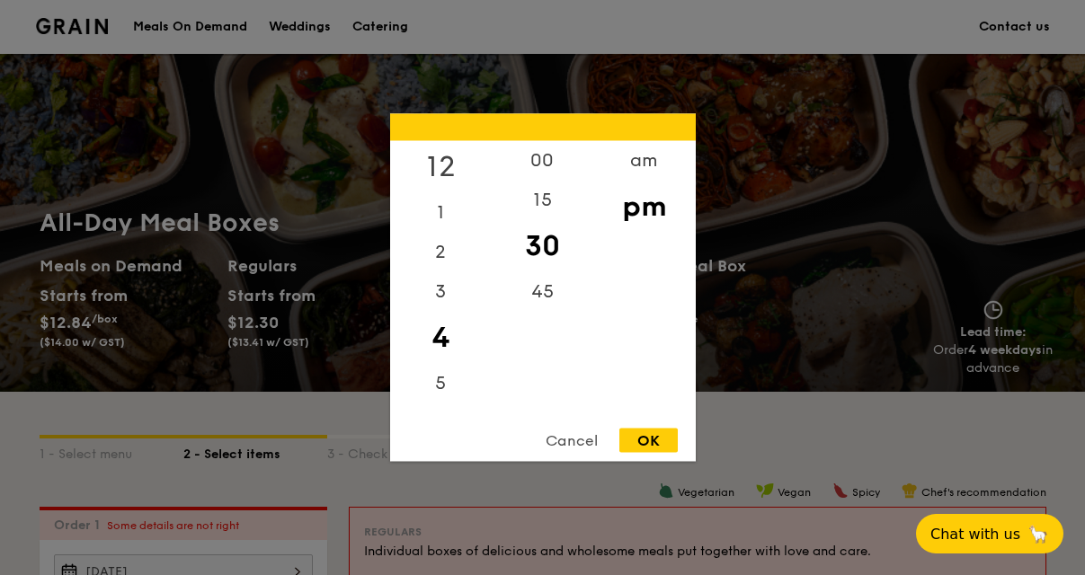
click at [443, 169] on div "12" at bounding box center [441, 167] width 102 height 52
drag, startPoint x: 492, startPoint y: 207, endPoint x: 504, endPoint y: 323, distance: 116.6
click at [503, 323] on div "00 15 30 45" at bounding box center [543, 278] width 102 height 274
click at [451, 388] on div "11" at bounding box center [441, 396] width 102 height 40
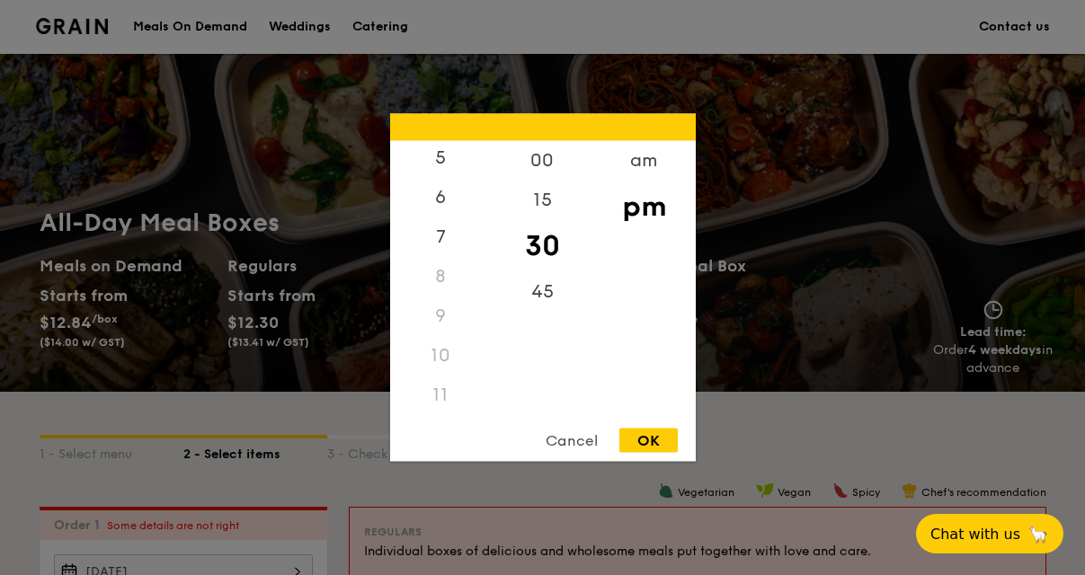
click at [439, 393] on div "11" at bounding box center [441, 396] width 102 height 40
click at [443, 209] on div "1" at bounding box center [441, 219] width 102 height 52
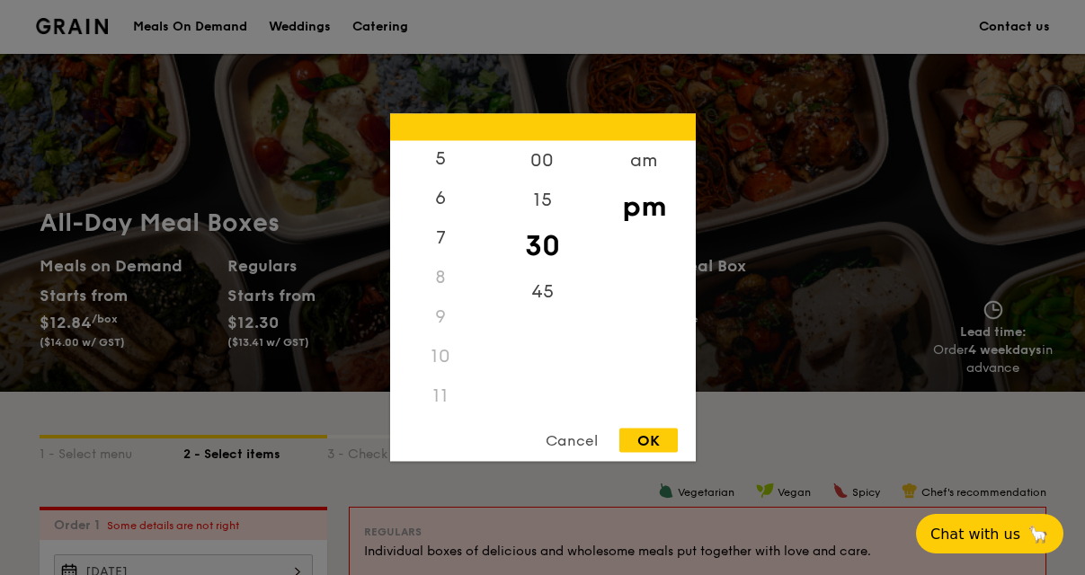
click at [430, 402] on div "11" at bounding box center [441, 397] width 102 height 40
click at [435, 396] on div "11" at bounding box center [441, 397] width 102 height 40
click at [639, 441] on div "OK" at bounding box center [649, 441] width 58 height 24
type input "1:30PM"
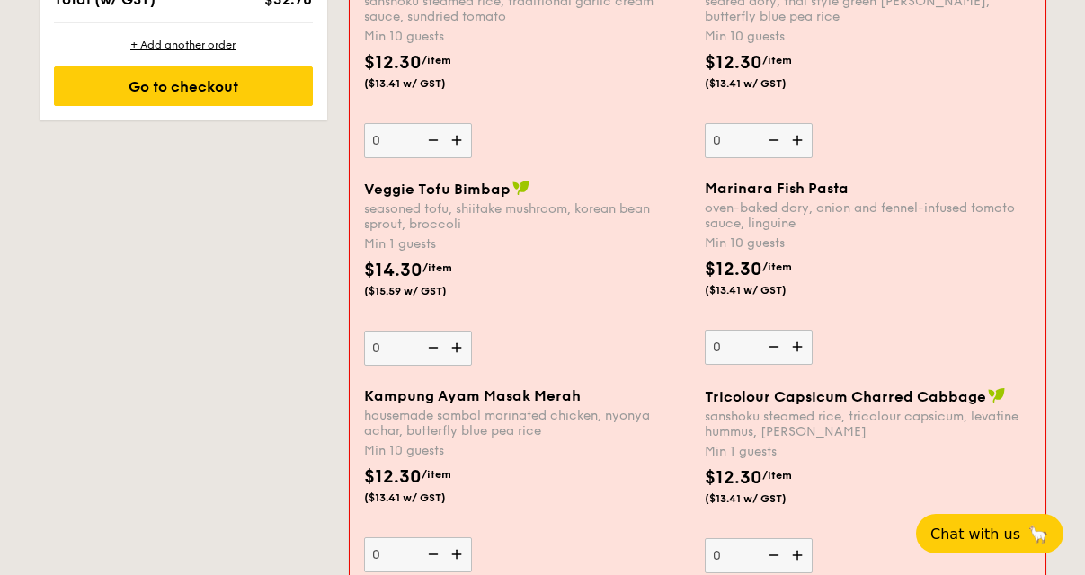
scroll to position [1447, 0]
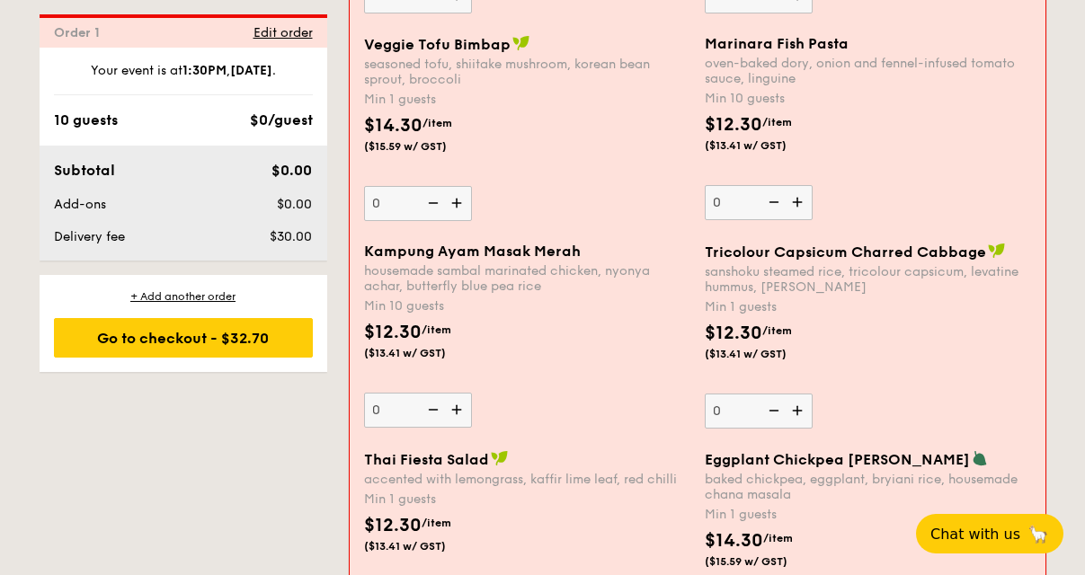
drag, startPoint x: 388, startPoint y: 252, endPoint x: 542, endPoint y: 258, distance: 154.8
click at [541, 258] on span "Kampung Ayam Masak Merah" at bounding box center [472, 251] width 217 height 17
drag, startPoint x: 589, startPoint y: 347, endPoint x: 604, endPoint y: 349, distance: 15.4
click at [587, 346] on div "$12.30 /item ($13.41 w/ GST)" at bounding box center [527, 350] width 341 height 63
click at [472, 393] on input "0" at bounding box center [418, 410] width 108 height 35
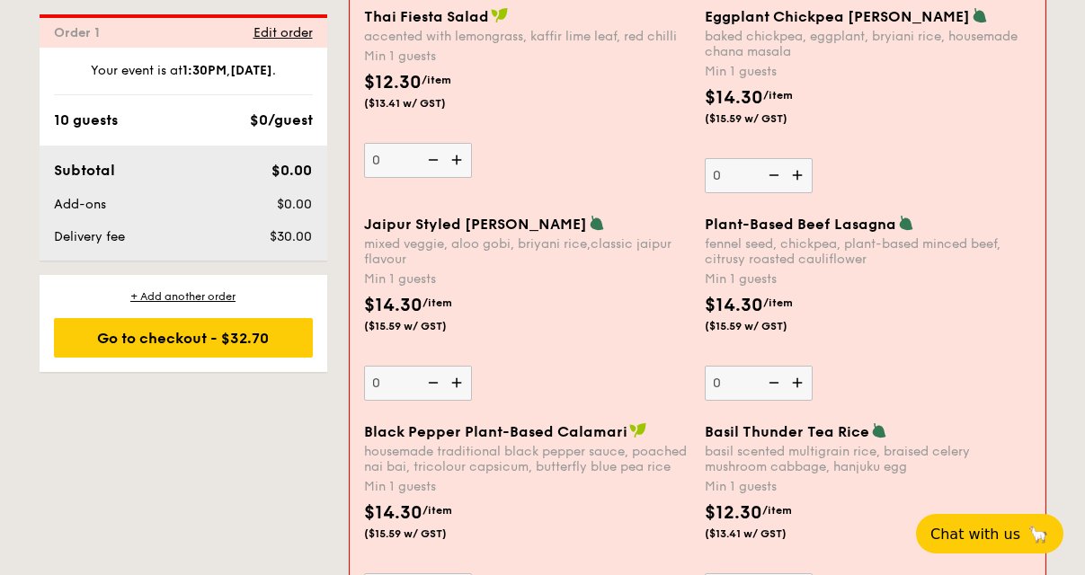
scroll to position [1953, 0]
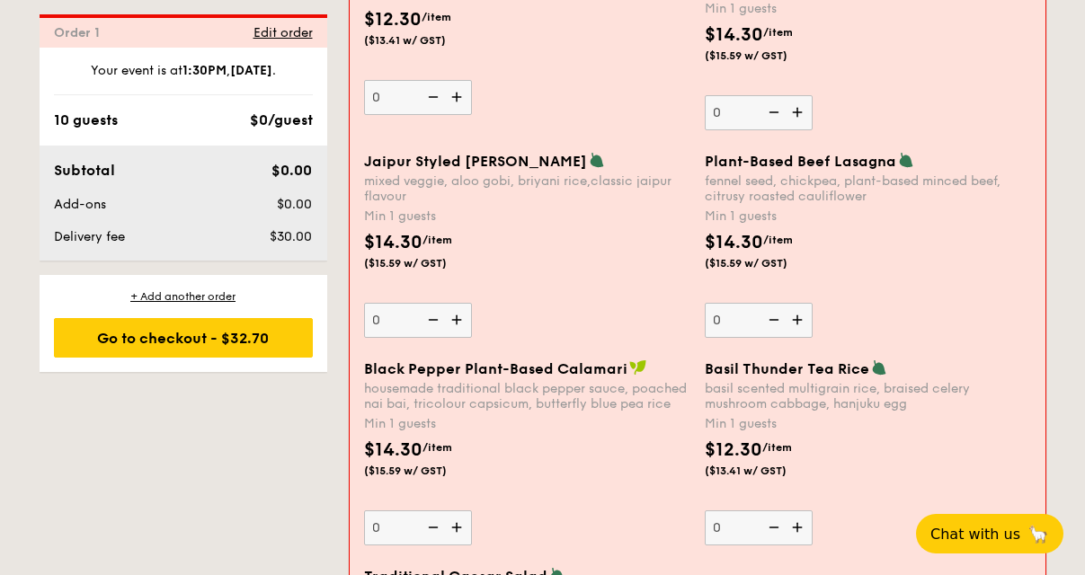
drag, startPoint x: 487, startPoint y: 367, endPoint x: 614, endPoint y: 360, distance: 127.0
click at [614, 360] on div "Black Pepper Plant-Based Calamari" at bounding box center [527, 369] width 326 height 18
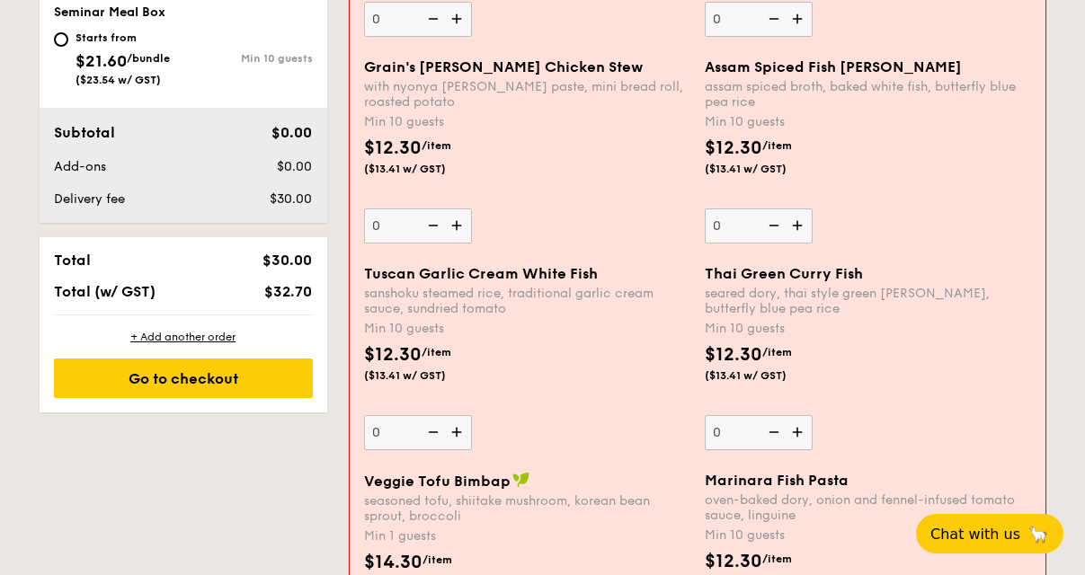
scroll to position [1012, 0]
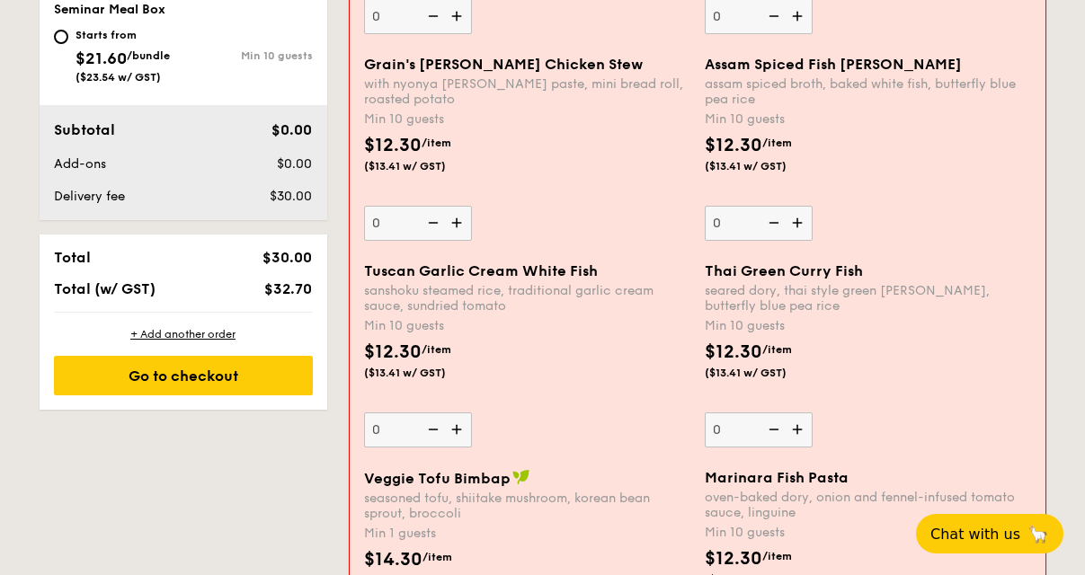
drag, startPoint x: 718, startPoint y: 268, endPoint x: 868, endPoint y: 262, distance: 150.3
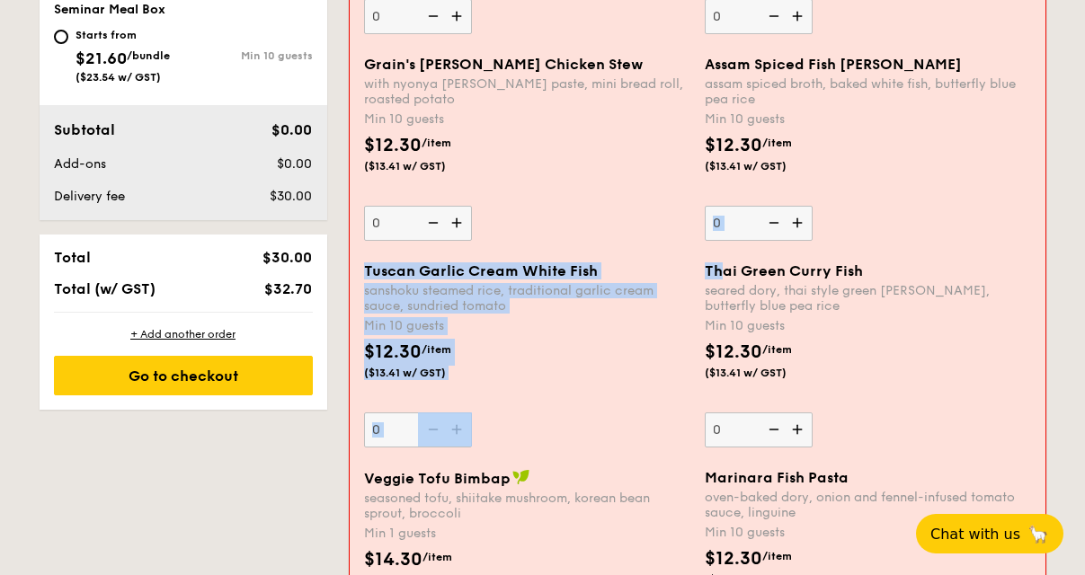
drag, startPoint x: 870, startPoint y: 259, endPoint x: 918, endPoint y: 56, distance: 208.9
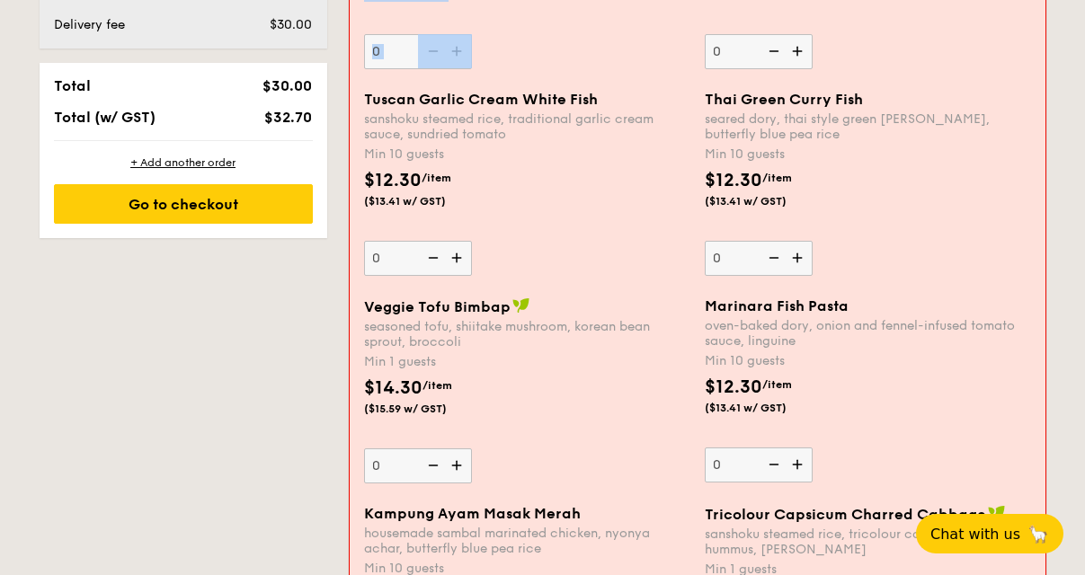
scroll to position [1229, 0]
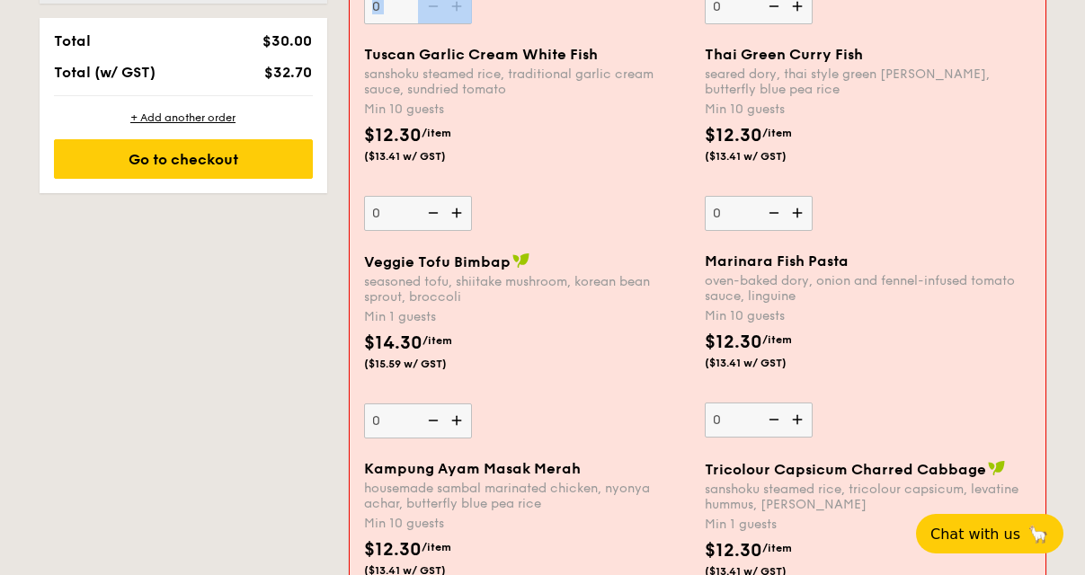
drag, startPoint x: 737, startPoint y: 262, endPoint x: 879, endPoint y: 272, distance: 142.5
click at [879, 272] on div "Marinara Fish Pasta oven-baked dory, onion and fennel-infused tomato sauce, lin…" at bounding box center [868, 278] width 326 height 51
click at [821, 288] on div "oven-baked dory, onion and fennel-infused tomato sauce, linguine" at bounding box center [868, 288] width 326 height 31
click at [813, 403] on input "0" at bounding box center [759, 420] width 108 height 35
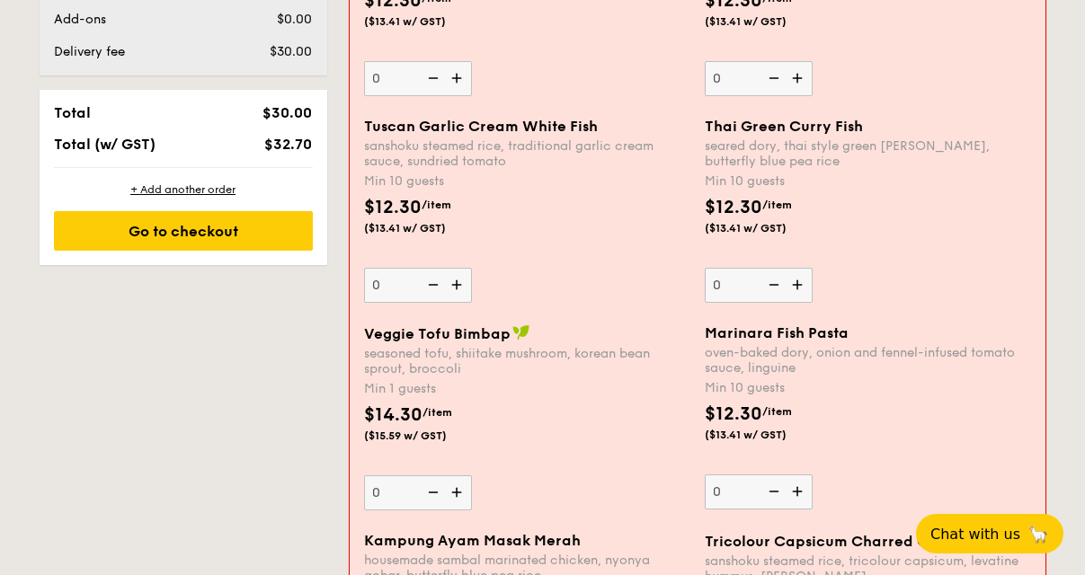
drag, startPoint x: 762, startPoint y: 162, endPoint x: 704, endPoint y: 153, distance: 58.2
click at [705, 152] on div "seared dory, thai style green [PERSON_NAME], butterfly blue pea rice" at bounding box center [868, 153] width 326 height 31
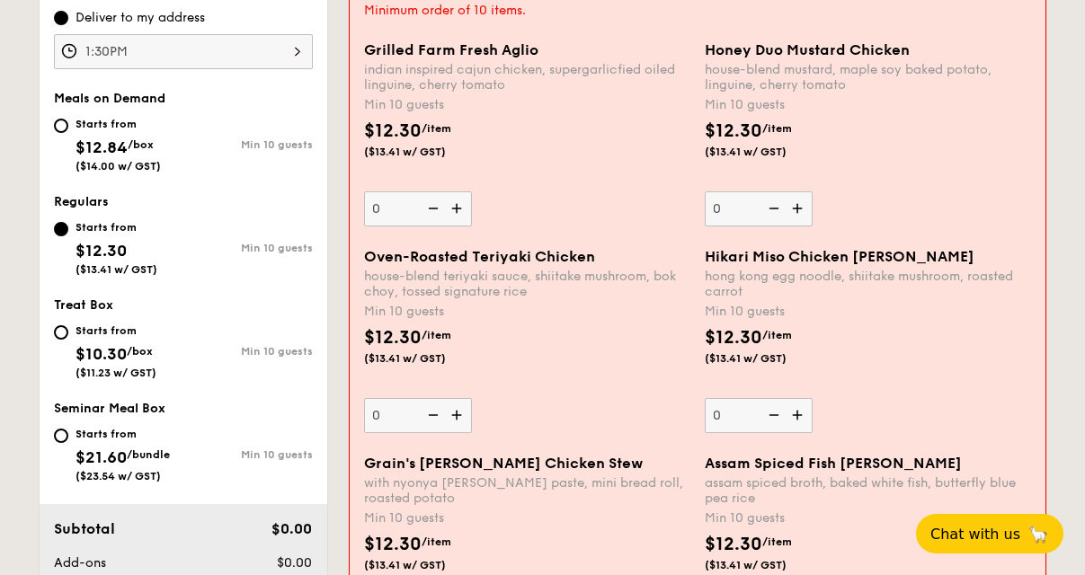
scroll to position [578, 0]
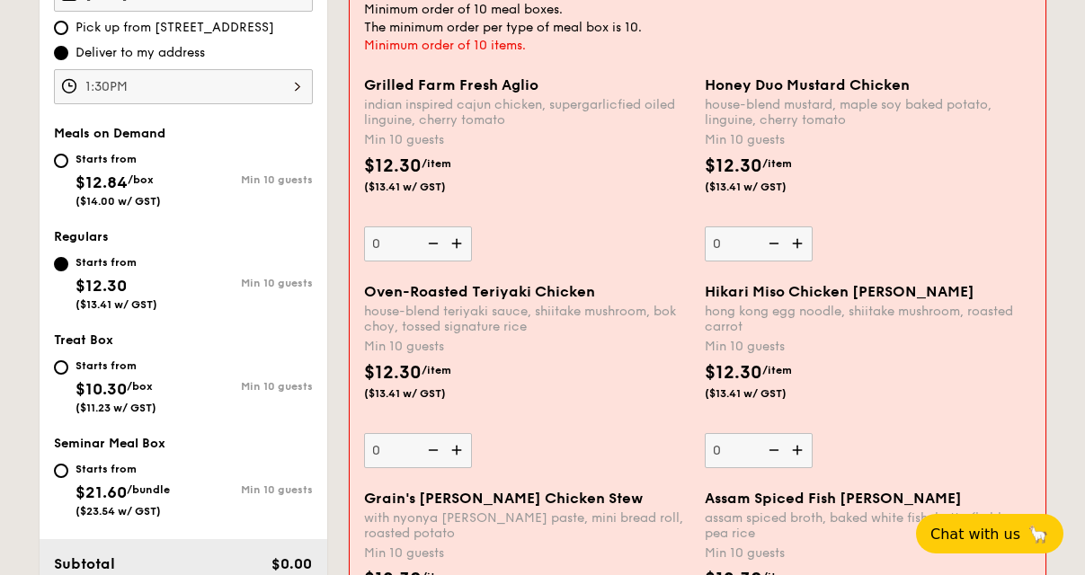
drag, startPoint x: 735, startPoint y: 114, endPoint x: 723, endPoint y: 127, distance: 17.2
click at [723, 126] on div "house-blend mustard, maple soy baked potato, linguine, cherry tomato" at bounding box center [868, 112] width 326 height 31
click at [903, 203] on div "$12.30 /item ($13.41 w/ GST)" at bounding box center [868, 184] width 341 height 63
click at [813, 227] on input "0" at bounding box center [759, 244] width 108 height 35
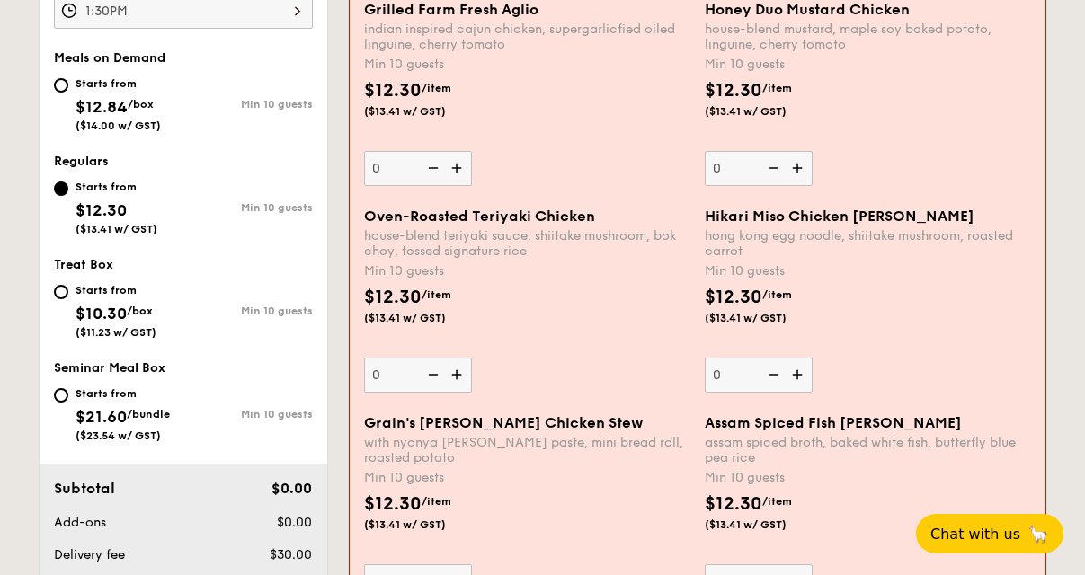
scroll to position [723, 0]
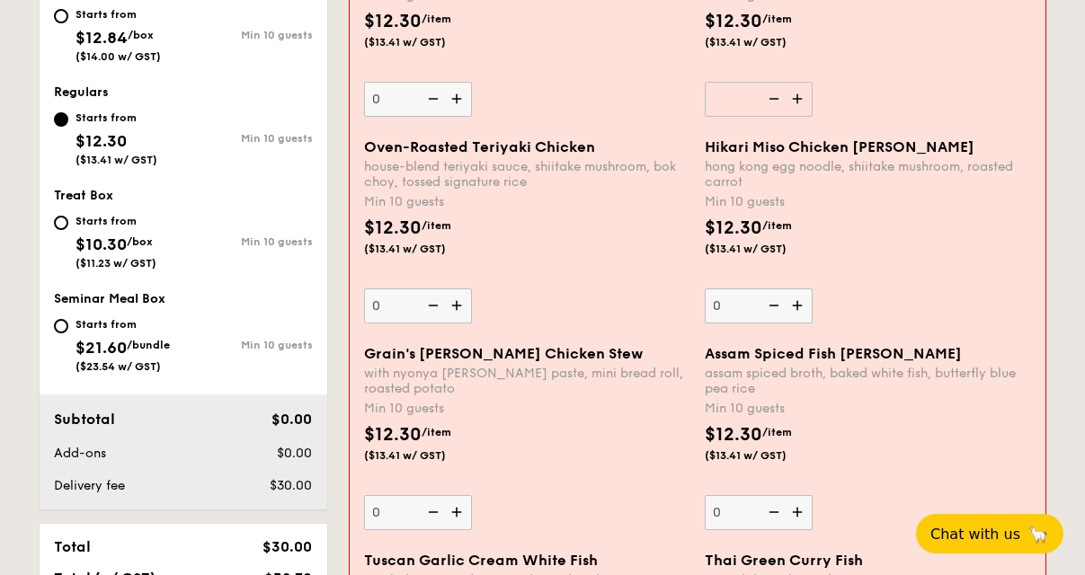
type input "NaN"
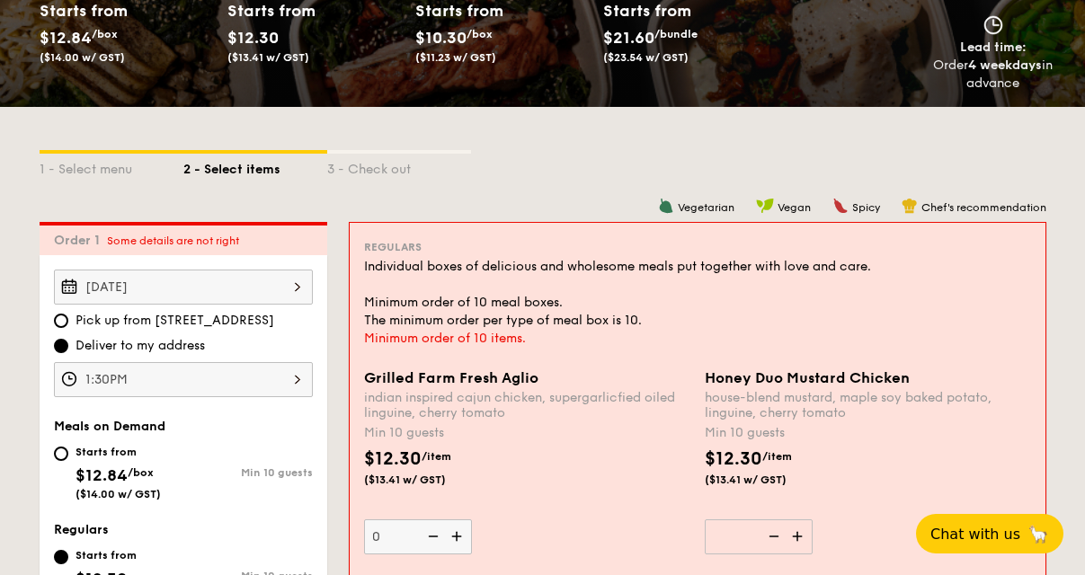
scroll to position [289, 0]
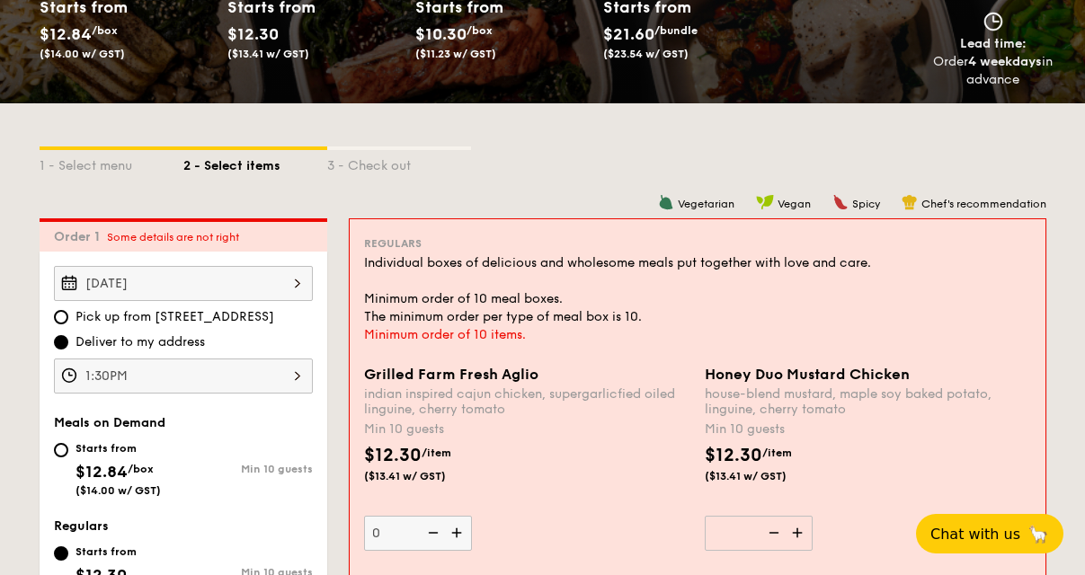
click at [247, 282] on input "Sep 05, 2025" at bounding box center [183, 283] width 259 height 35
click at [203, 370] on div at bounding box center [542, 287] width 1085 height 575
drag, startPoint x: 222, startPoint y: 374, endPoint x: 231, endPoint y: 376, distance: 9.2
click at [231, 375] on input "1:30PM" at bounding box center [183, 376] width 259 height 35
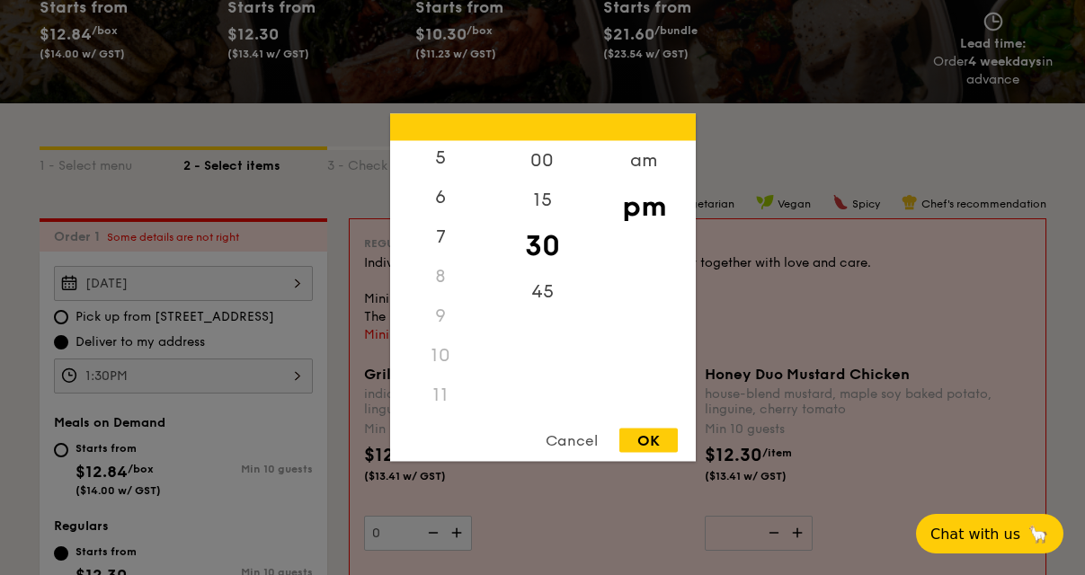
scroll to position [212, 0]
drag, startPoint x: 424, startPoint y: 396, endPoint x: 433, endPoint y: 397, distance: 9.9
click at [433, 397] on div "11" at bounding box center [441, 397] width 102 height 40
click at [436, 396] on div "11" at bounding box center [441, 397] width 102 height 40
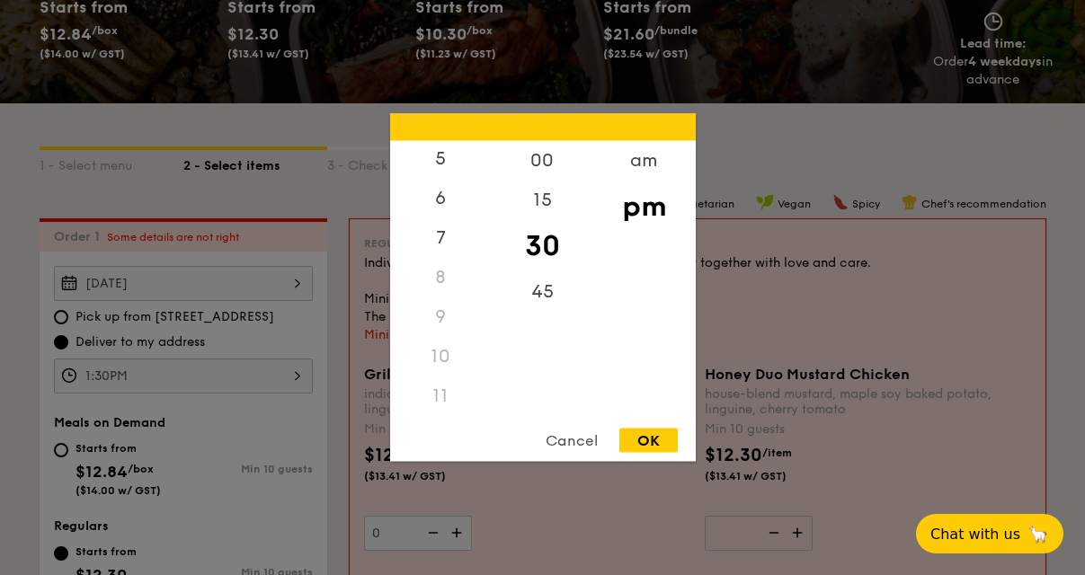
click at [437, 397] on div "11" at bounding box center [441, 397] width 102 height 40
drag, startPoint x: 660, startPoint y: 144, endPoint x: 658, endPoint y: 153, distance: 9.2
click at [658, 153] on div "am" at bounding box center [644, 167] width 102 height 52
click at [442, 404] on div "11" at bounding box center [441, 389] width 102 height 52
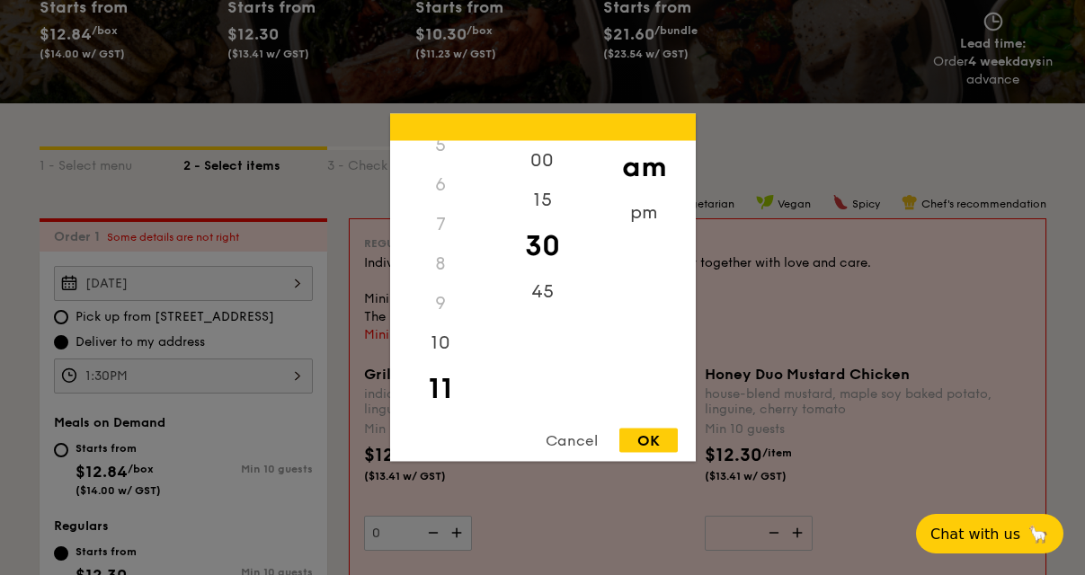
click at [652, 447] on div "OK" at bounding box center [649, 441] width 58 height 24
type input "11:30AM"
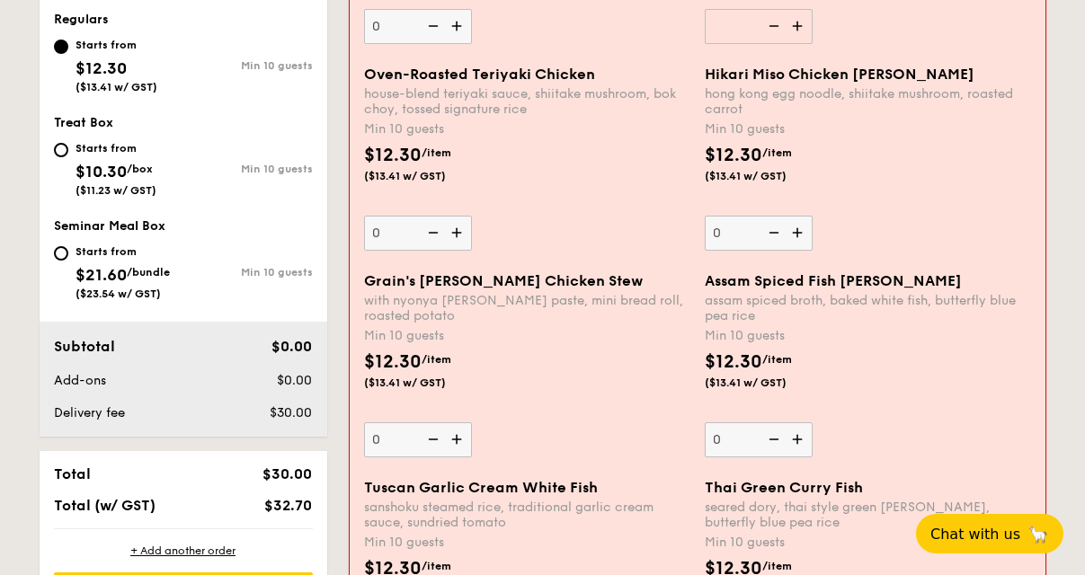
scroll to position [433, 0]
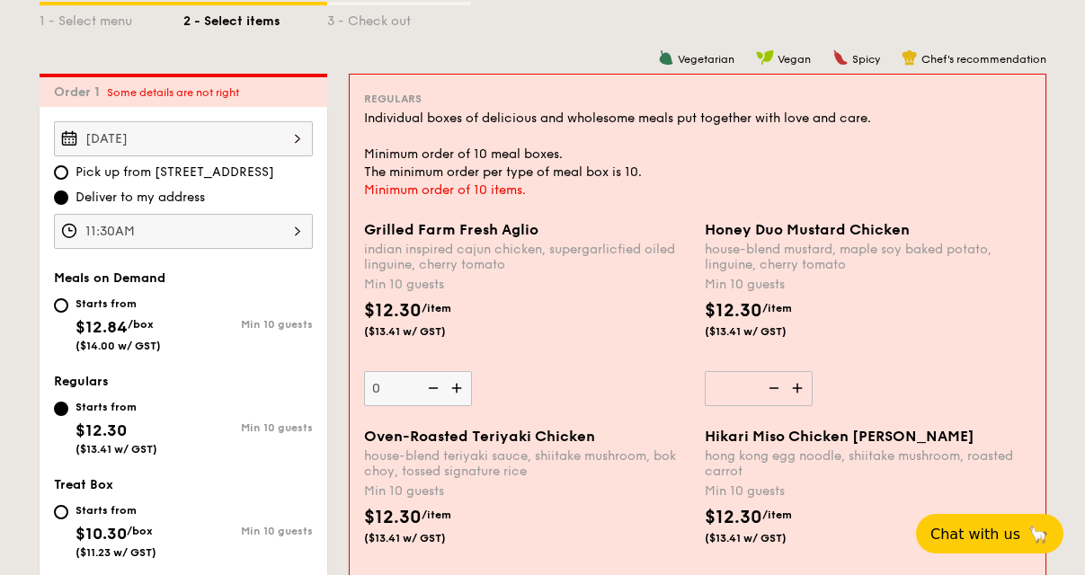
click at [757, 394] on input "NaN" at bounding box center [759, 388] width 108 height 35
click at [797, 394] on img at bounding box center [799, 388] width 27 height 34
click at [797, 394] on input "NaN" at bounding box center [759, 388] width 108 height 35
type input "0"
click at [745, 391] on input "0" at bounding box center [759, 388] width 108 height 35
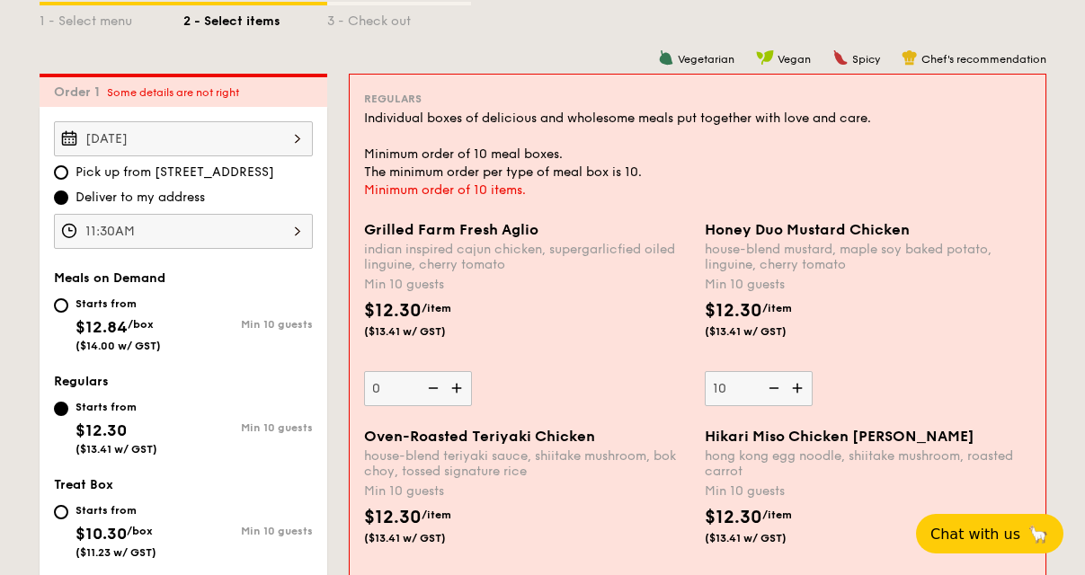
type input "10"
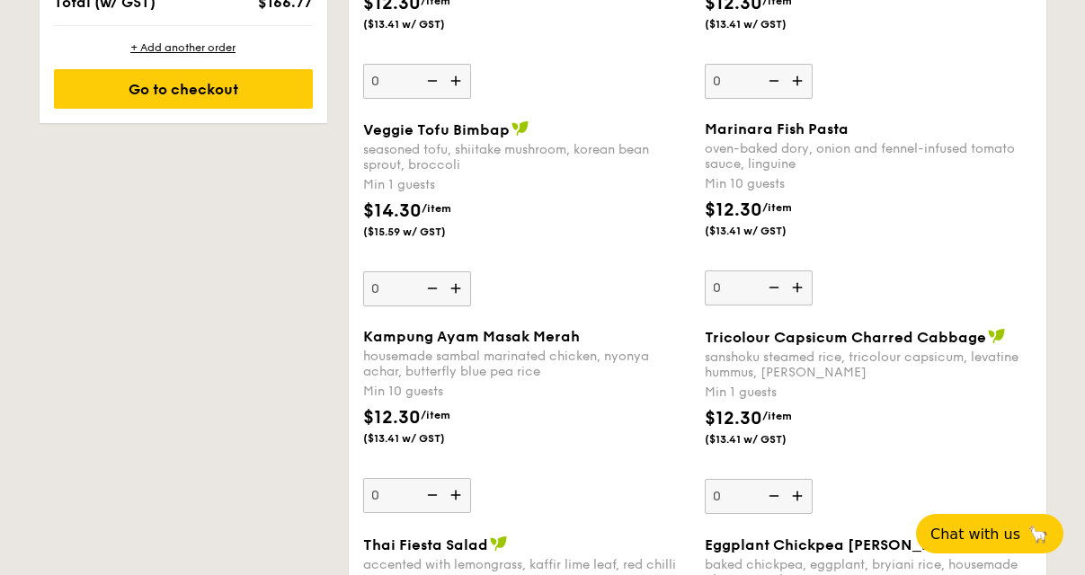
scroll to position [1319, 0]
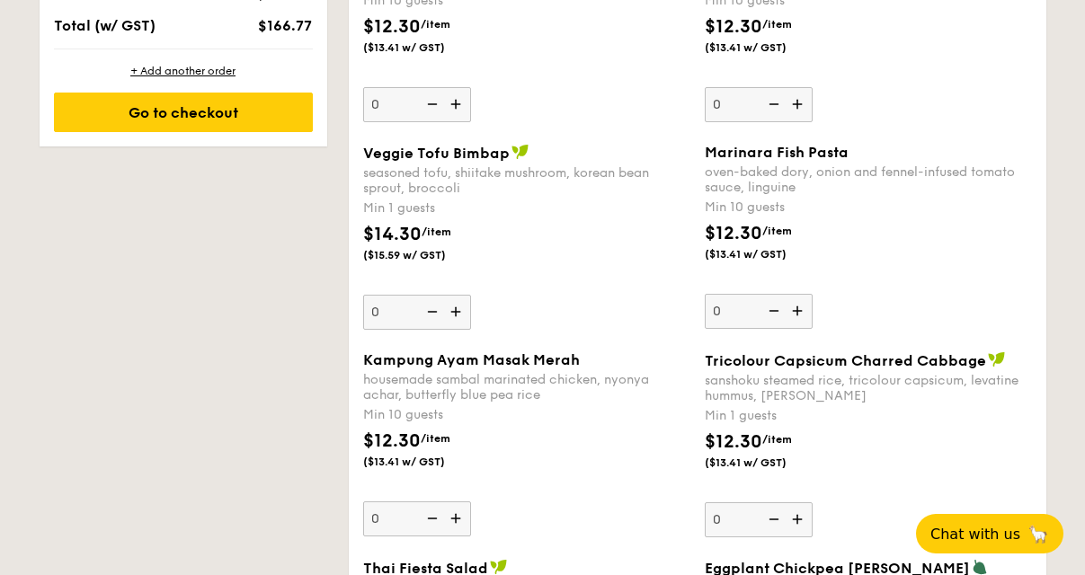
click at [746, 316] on input "0" at bounding box center [759, 311] width 108 height 35
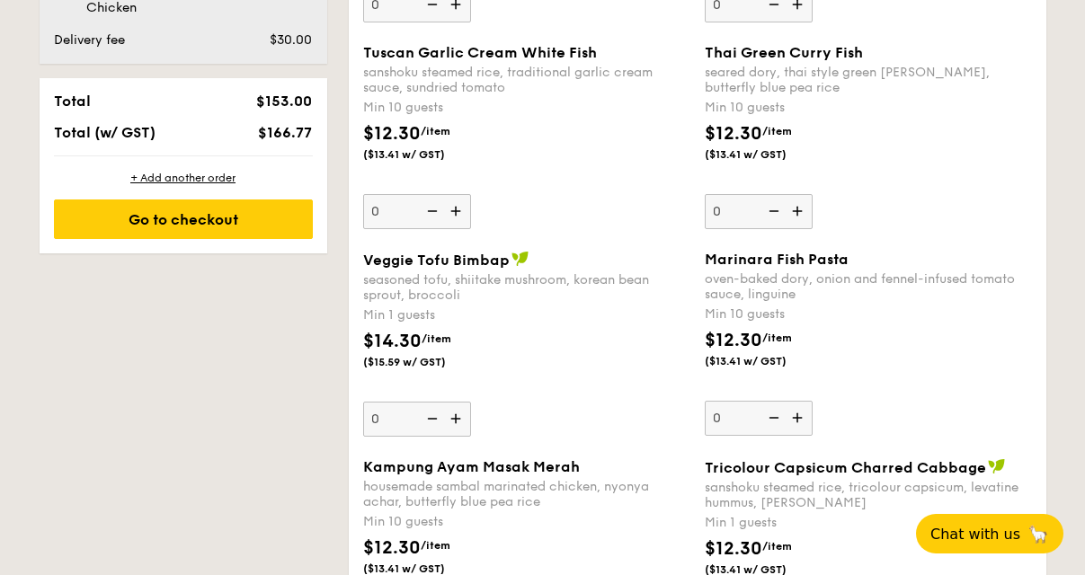
scroll to position [1174, 0]
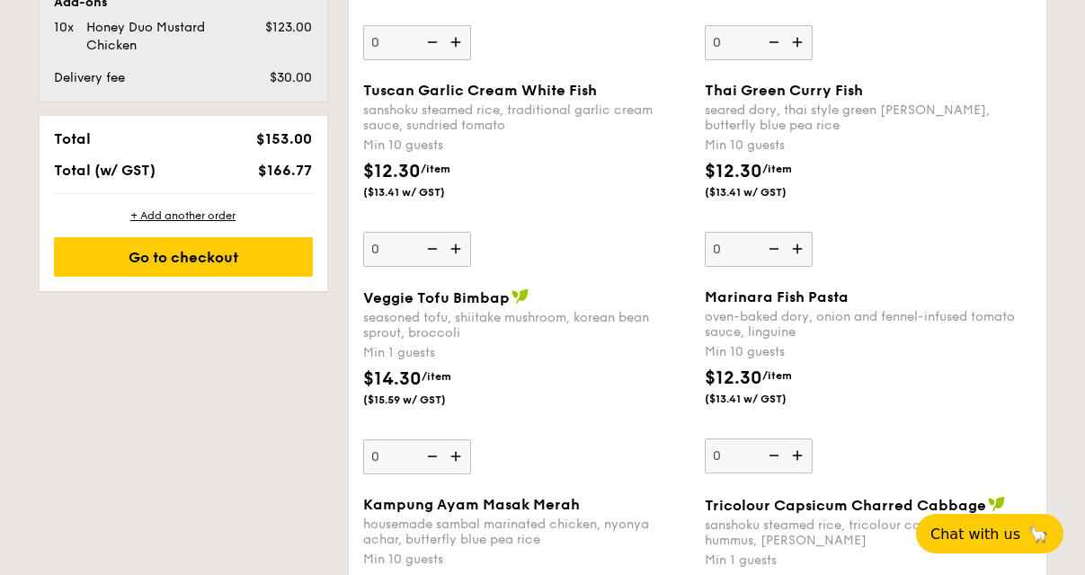
drag, startPoint x: 771, startPoint y: 269, endPoint x: 759, endPoint y: 263, distance: 12.9
click at [759, 263] on img at bounding box center [772, 249] width 27 height 34
click at [759, 263] on input "0" at bounding box center [759, 249] width 108 height 35
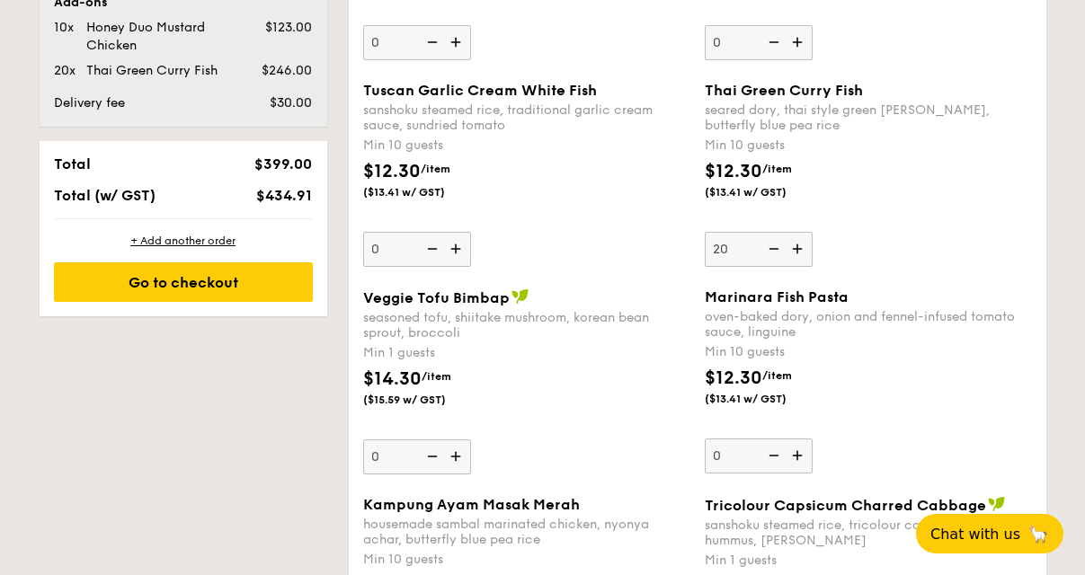
click at [729, 247] on input "20" at bounding box center [759, 249] width 108 height 35
type input "10"
click at [453, 446] on img at bounding box center [457, 457] width 27 height 34
click at [453, 446] on input "0" at bounding box center [417, 457] width 108 height 35
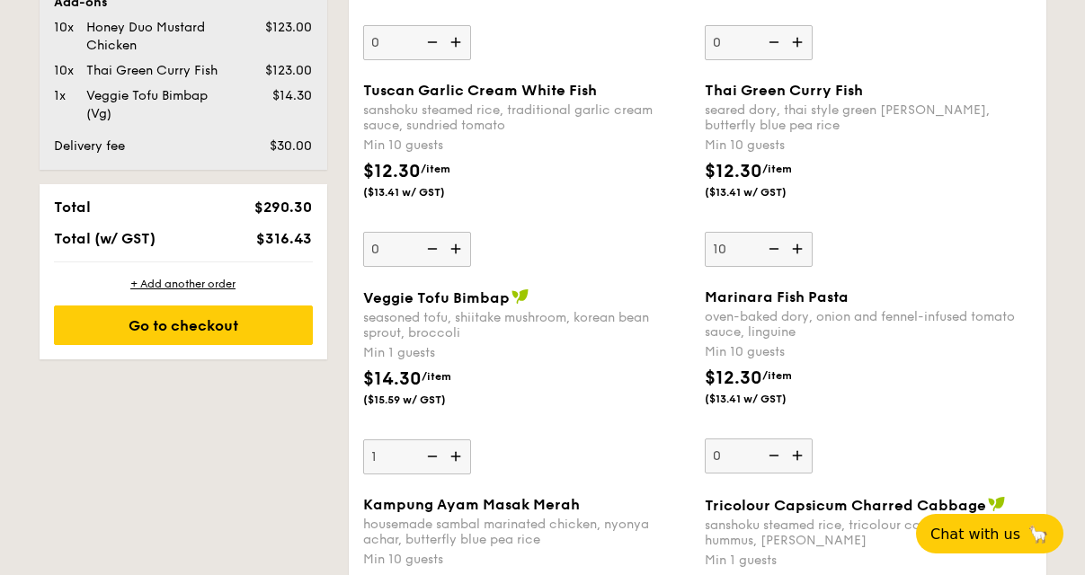
click at [431, 466] on img at bounding box center [430, 457] width 27 height 34
click at [431, 466] on input "1" at bounding box center [417, 457] width 108 height 35
type input "0"
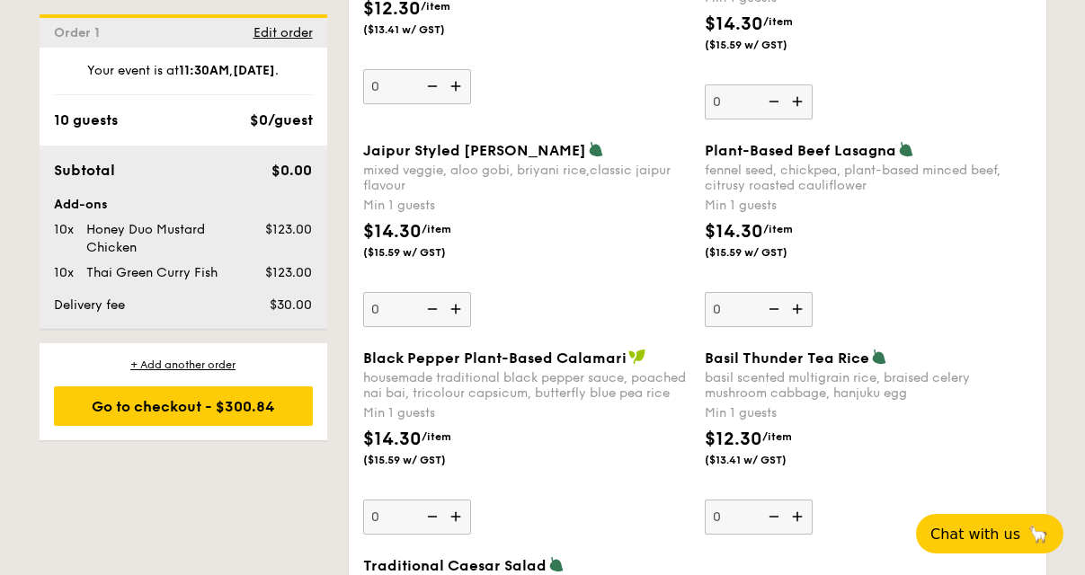
scroll to position [1970, 0]
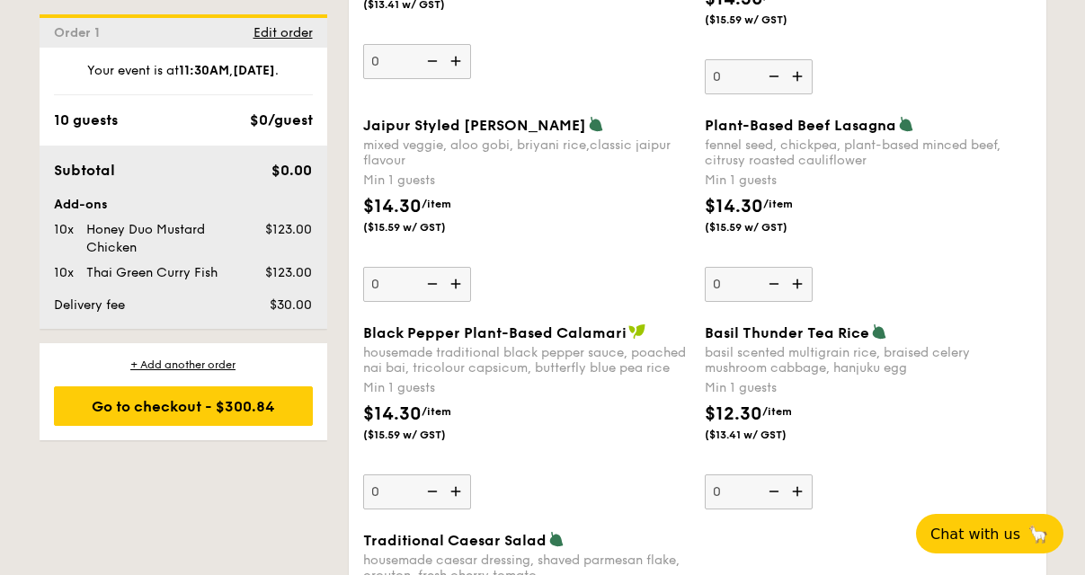
click at [454, 483] on img at bounding box center [457, 492] width 27 height 34
click at [454, 483] on input "0" at bounding box center [417, 492] width 108 height 35
type input "1"
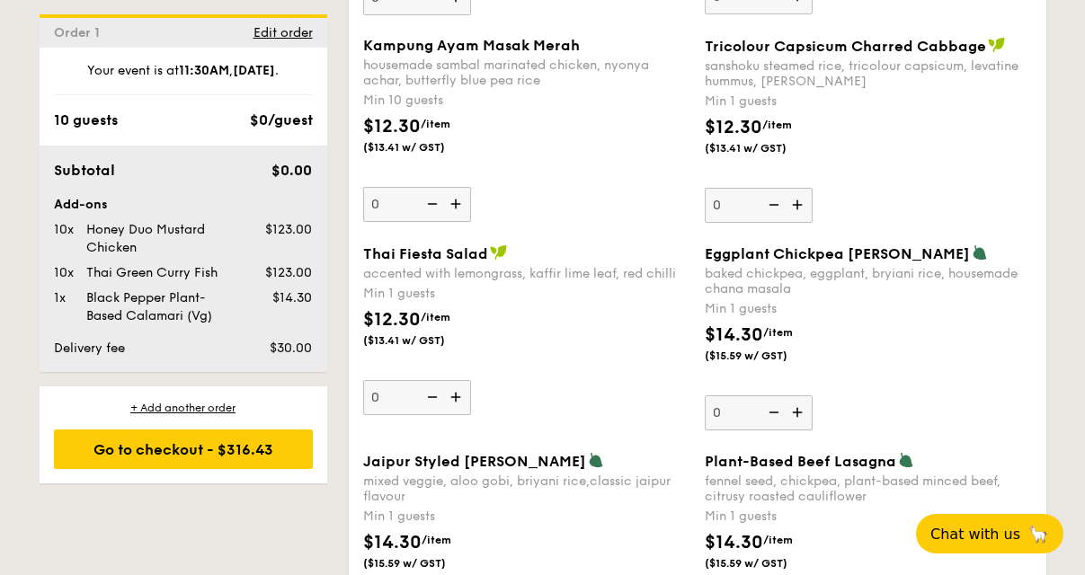
scroll to position [1464, 0]
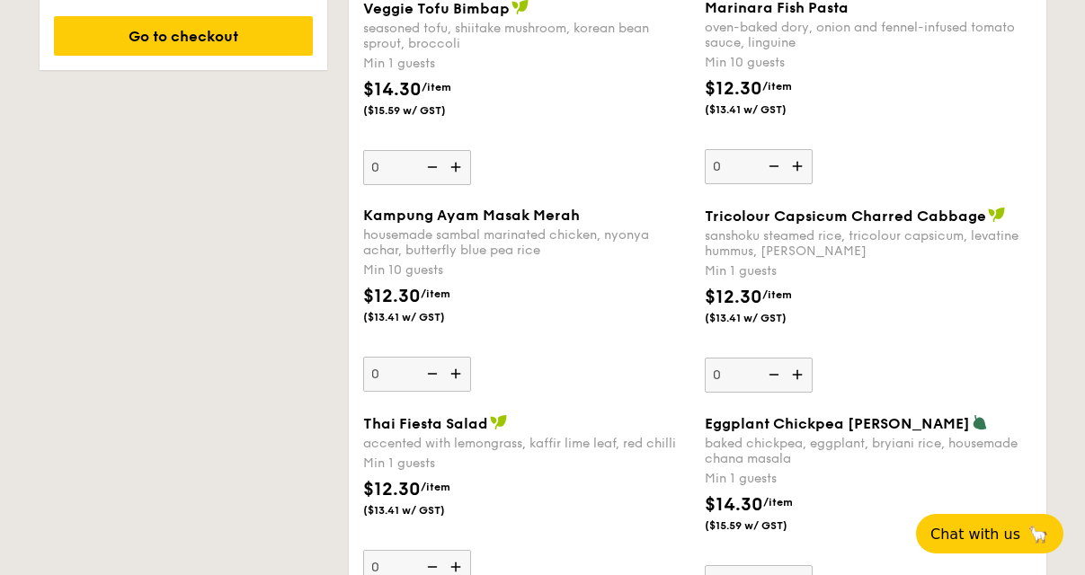
click at [396, 361] on input "0" at bounding box center [417, 374] width 108 height 35
type input "10"
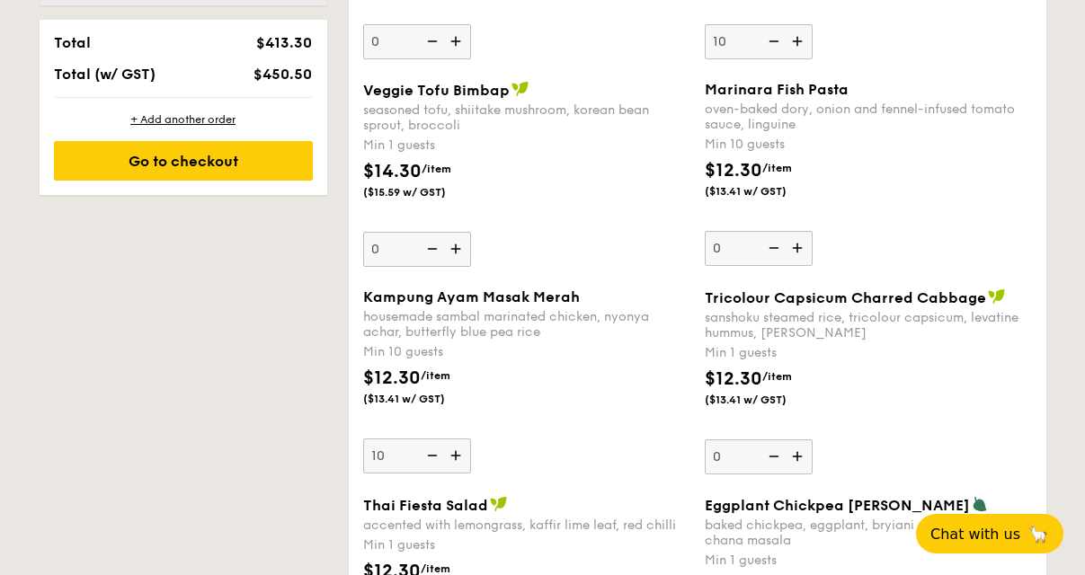
scroll to position [1289, 0]
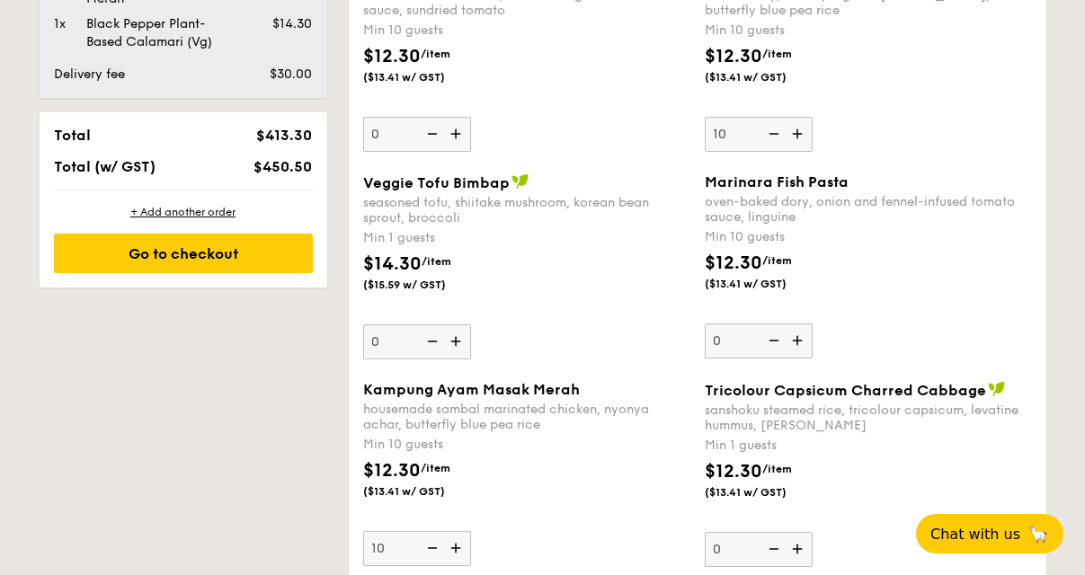
click at [595, 197] on div "seasoned tofu, shiitake mushroom, korean bean sprout, broccoli" at bounding box center [526, 210] width 327 height 31
click at [471, 325] on input "0" at bounding box center [417, 342] width 108 height 35
